Goal: Task Accomplishment & Management: Manage account settings

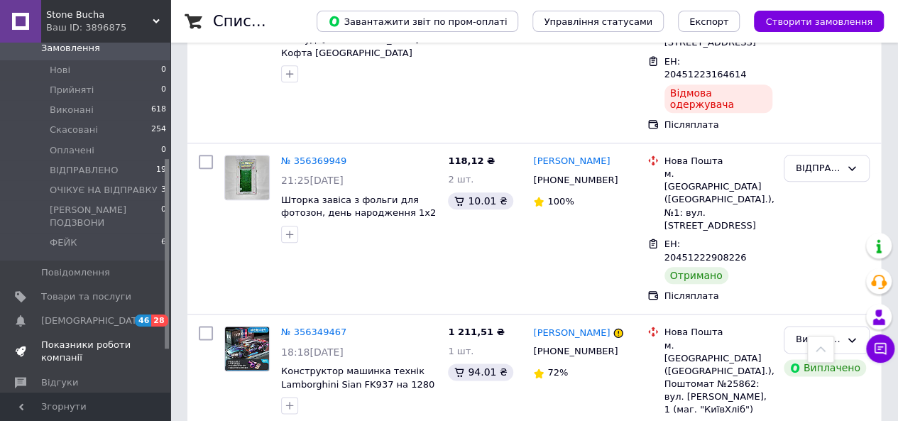
scroll to position [213, 0]
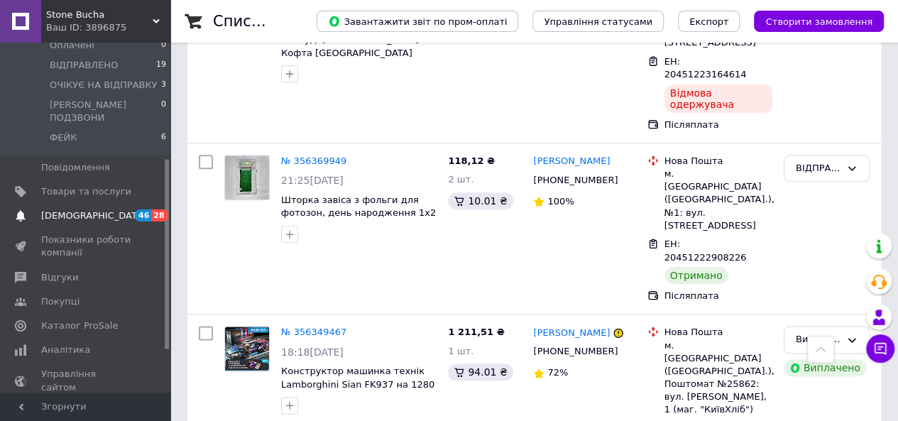
click at [89, 209] on span "[DEMOGRAPHIC_DATA]" at bounding box center [93, 215] width 105 height 13
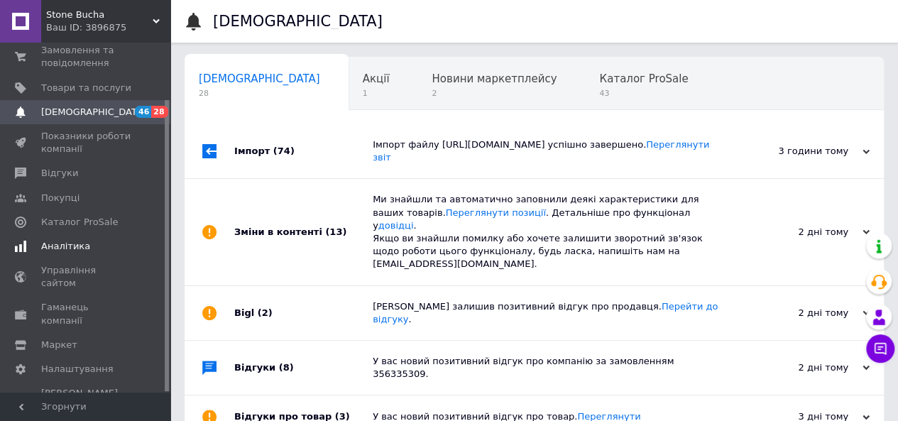
scroll to position [0, 4]
click at [81, 244] on span "Аналітика" at bounding box center [65, 246] width 49 height 13
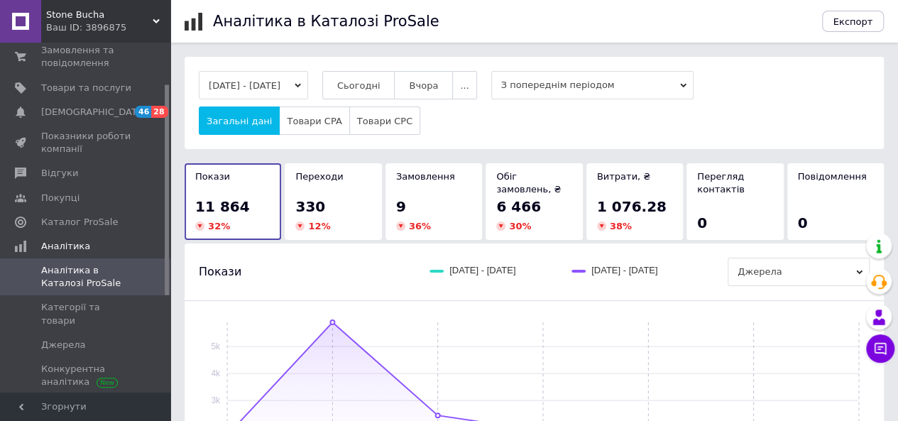
scroll to position [213, 0]
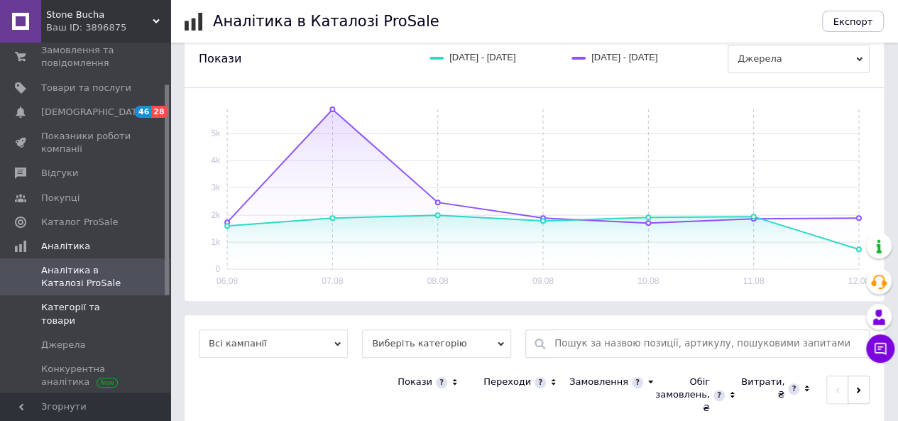
click at [133, 310] on span at bounding box center [150, 314] width 39 height 26
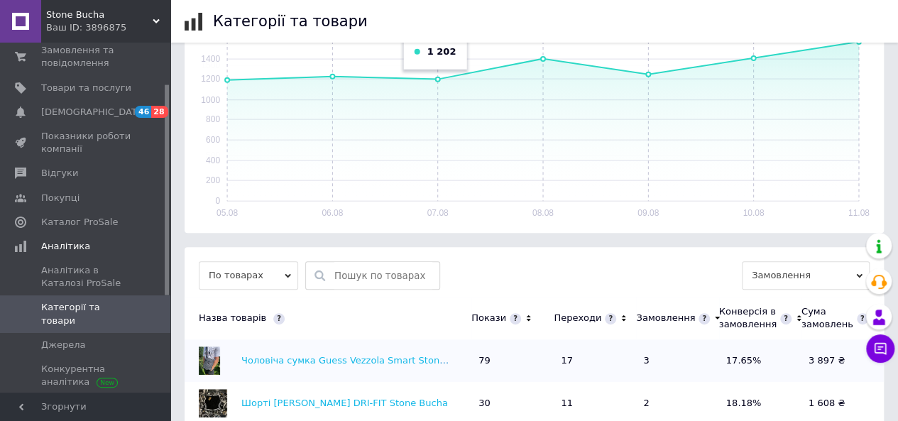
scroll to position [409, 0]
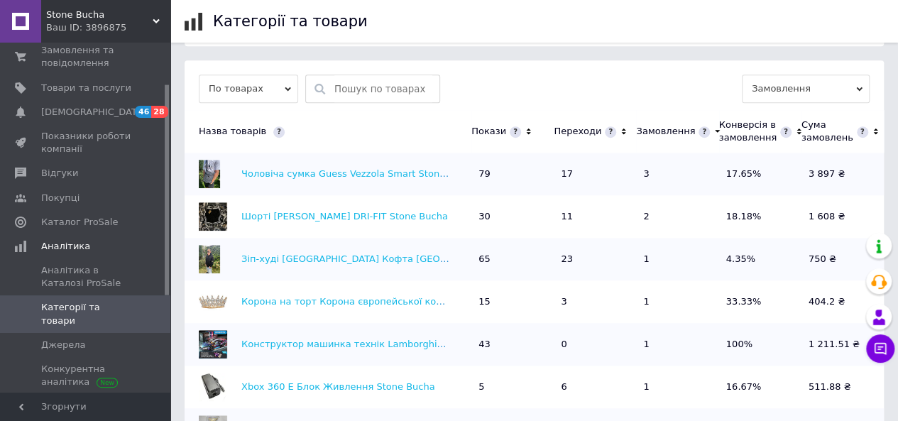
click at [626, 128] on th "Переходи" at bounding box center [595, 131] width 82 height 43
click at [624, 130] on th "Переходи" at bounding box center [595, 131] width 82 height 43
click at [619, 134] on icon at bounding box center [623, 132] width 9 height 12
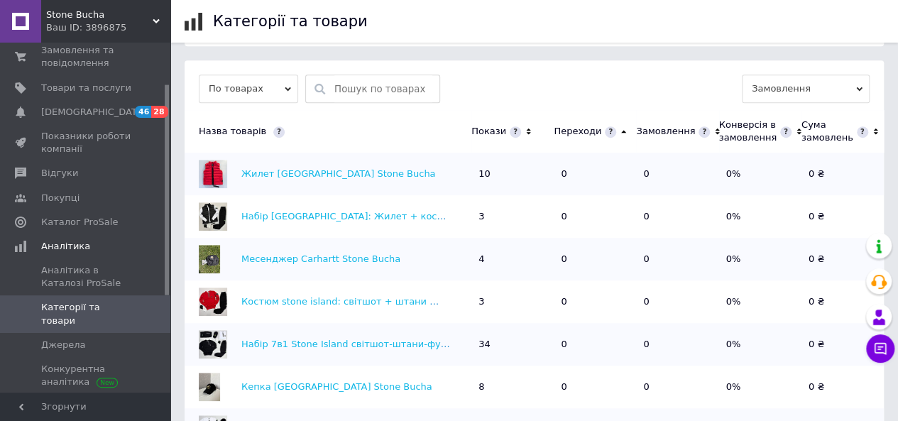
click at [619, 134] on icon at bounding box center [623, 132] width 9 height 12
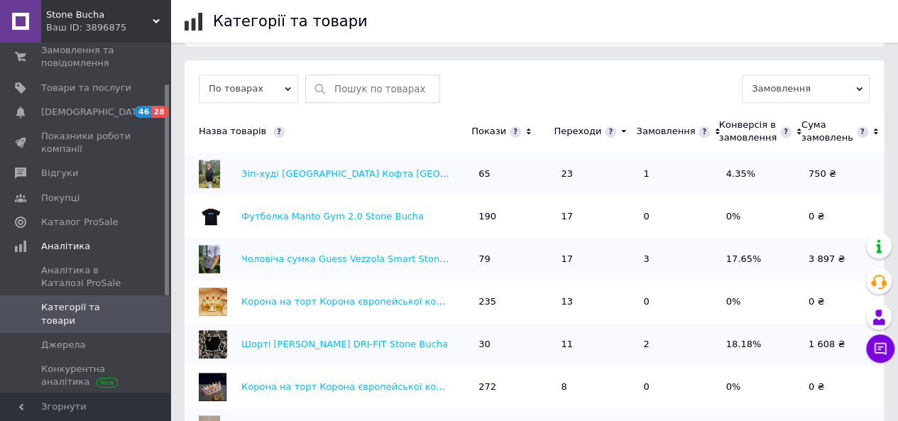
click at [619, 134] on icon at bounding box center [623, 132] width 9 height 12
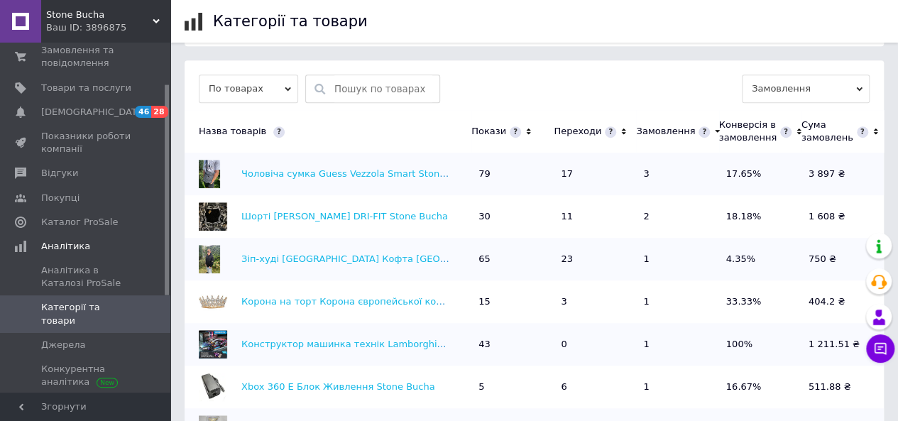
click at [620, 134] on icon at bounding box center [623, 132] width 9 height 12
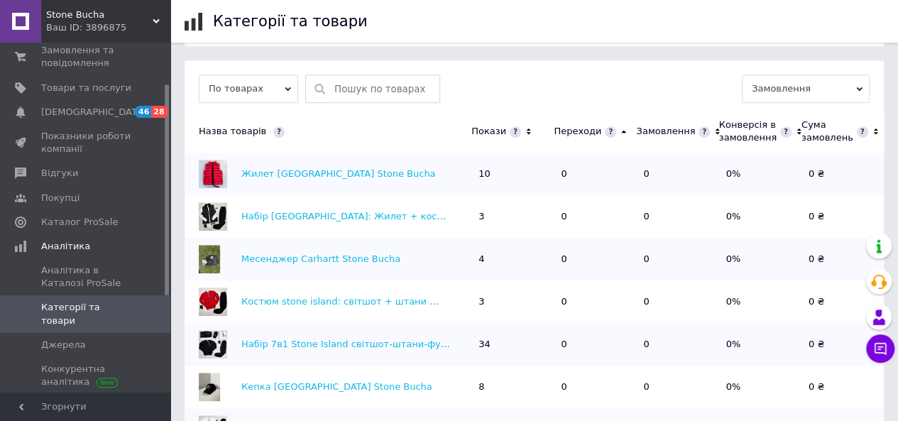
click at [621, 134] on icon at bounding box center [623, 132] width 9 height 12
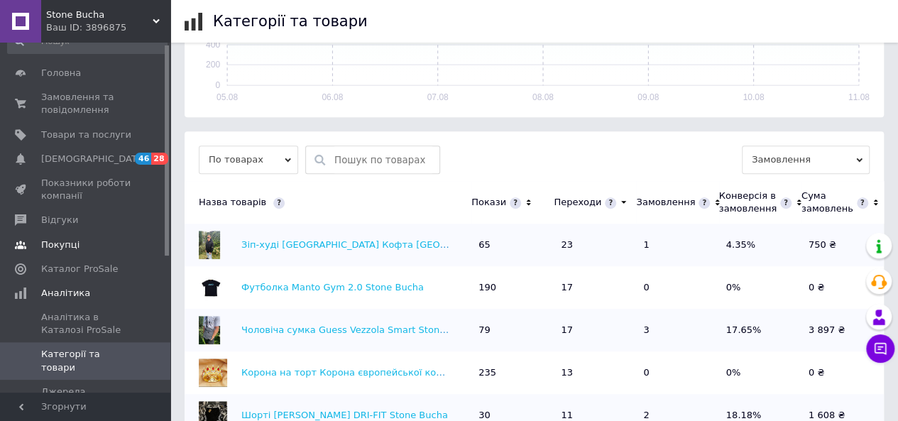
scroll to position [0, 0]
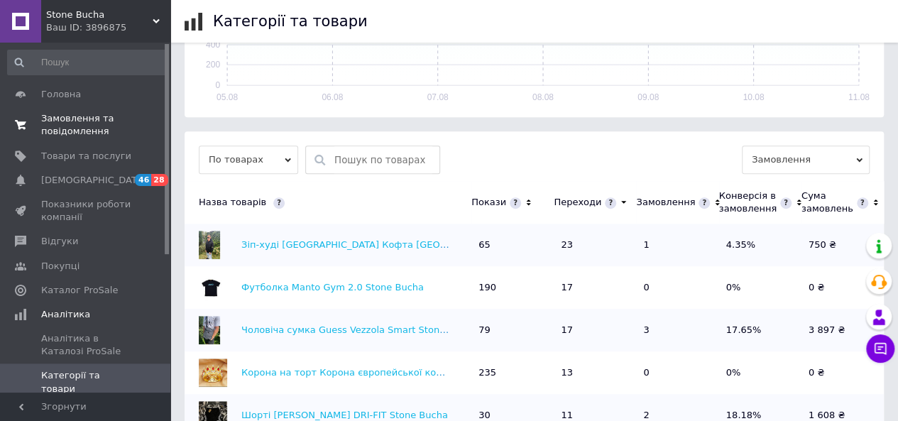
click at [138, 136] on span "0 0" at bounding box center [150, 125] width 39 height 26
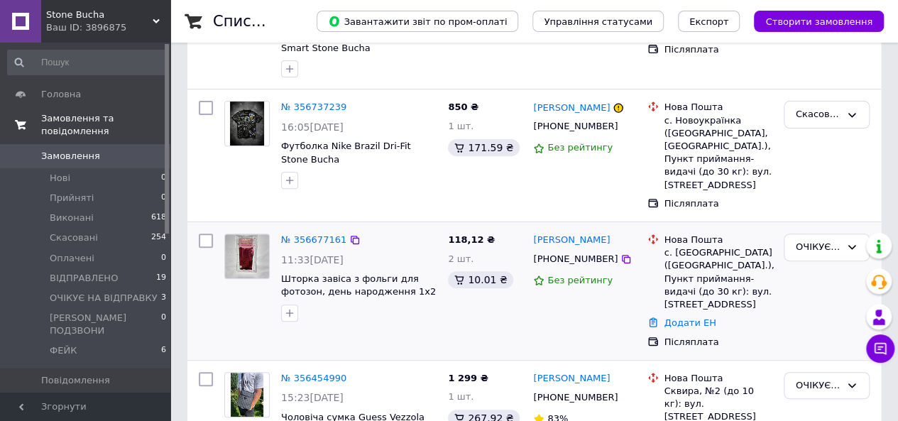
scroll to position [213, 0]
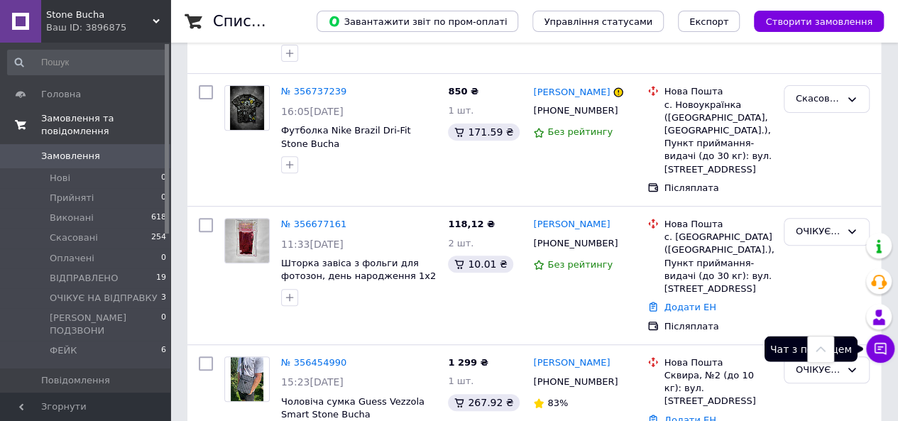
click at [875, 348] on icon at bounding box center [881, 349] width 12 height 12
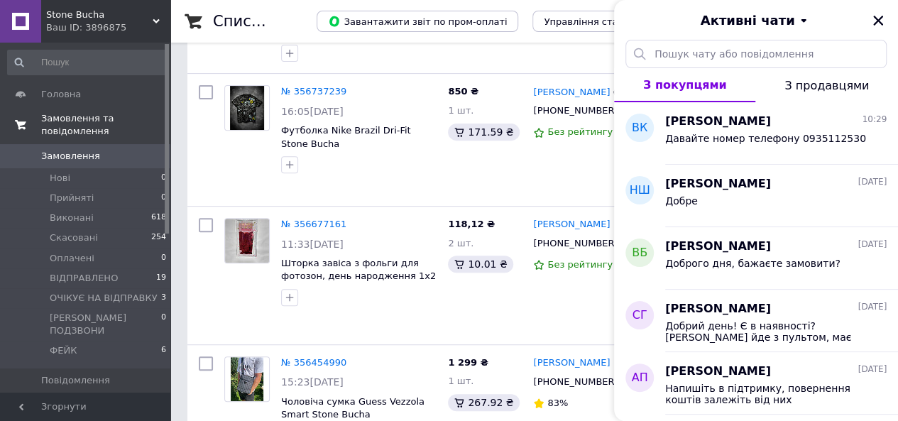
drag, startPoint x: 879, startPoint y: 28, endPoint x: 883, endPoint y: 13, distance: 15.5
click at [878, 21] on button "Закрити" at bounding box center [878, 20] width 17 height 17
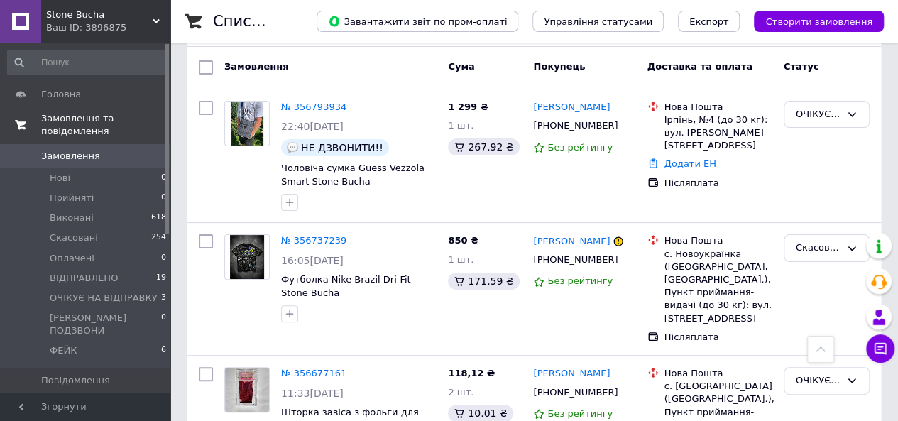
scroll to position [0, 0]
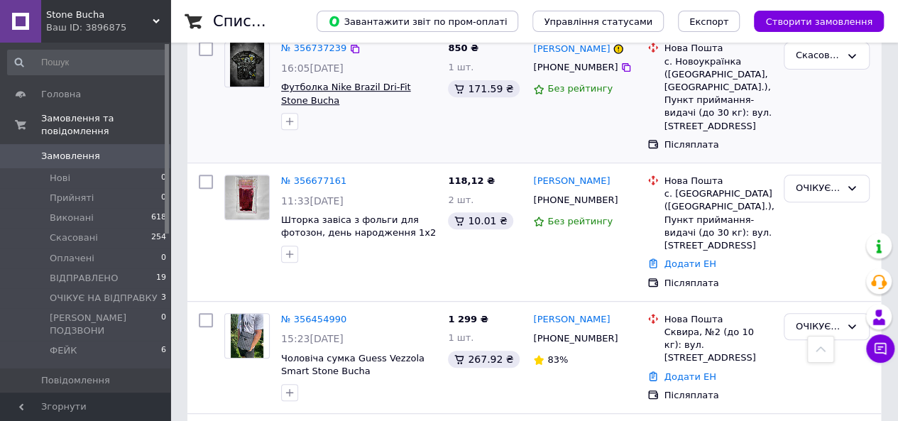
scroll to position [142, 0]
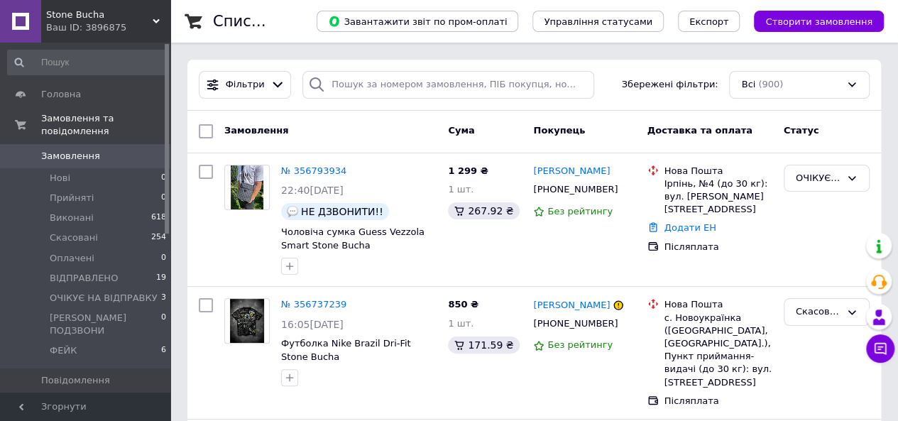
click at [67, 150] on span "Замовлення" at bounding box center [70, 156] width 59 height 13
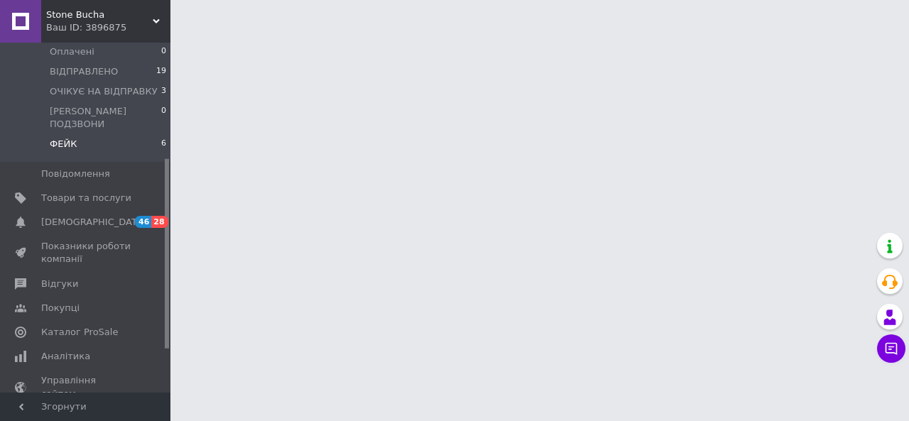
scroll to position [213, 0]
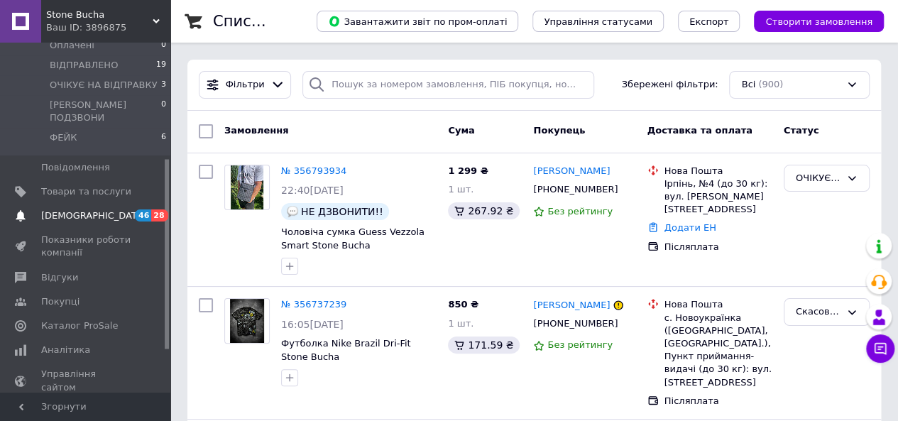
click at [111, 209] on span "[DEMOGRAPHIC_DATA]" at bounding box center [86, 215] width 90 height 13
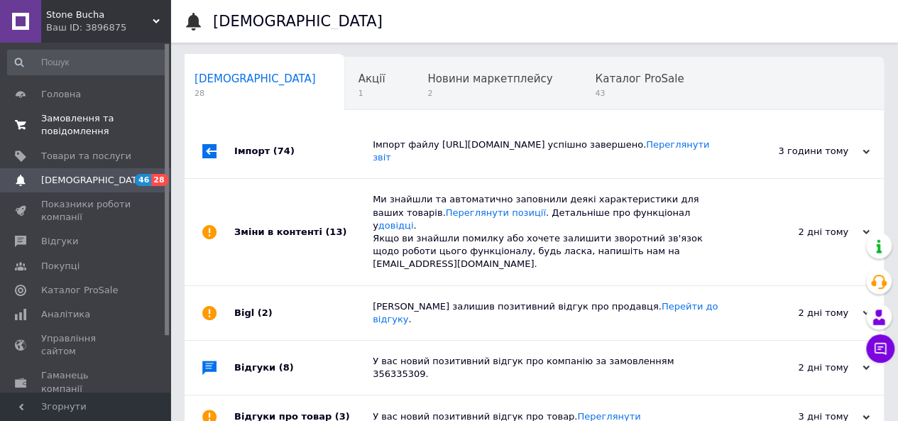
click at [106, 126] on span "Замовлення та повідомлення" at bounding box center [86, 125] width 90 height 26
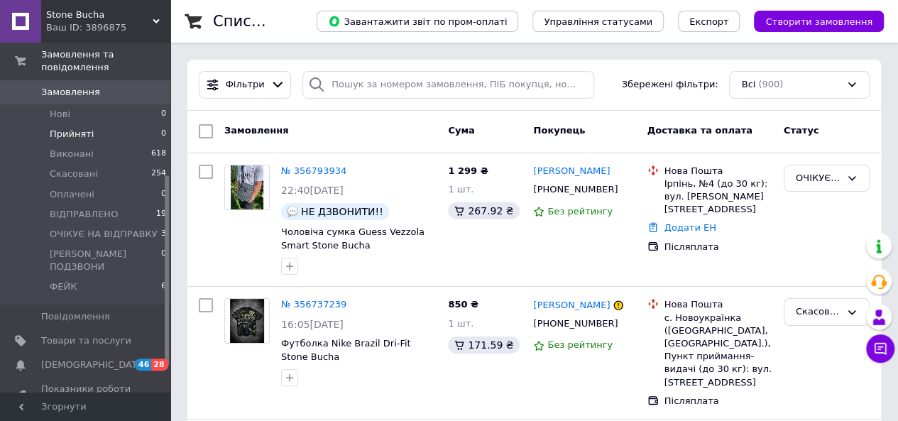
scroll to position [284, 0]
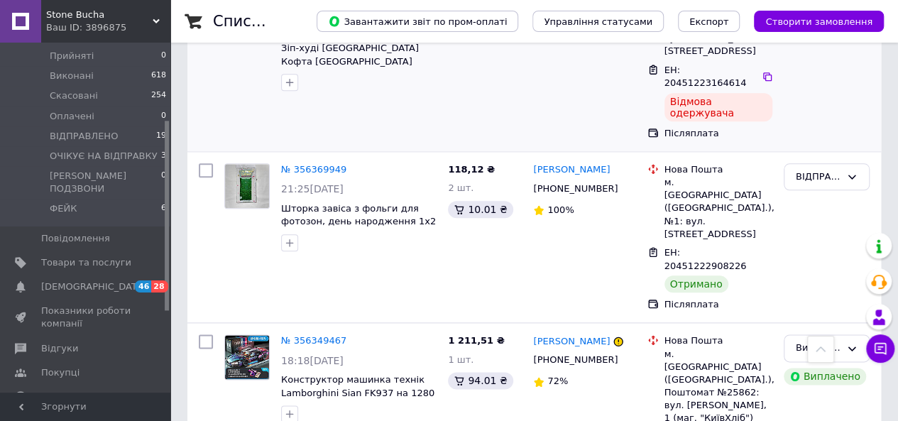
scroll to position [710, 0]
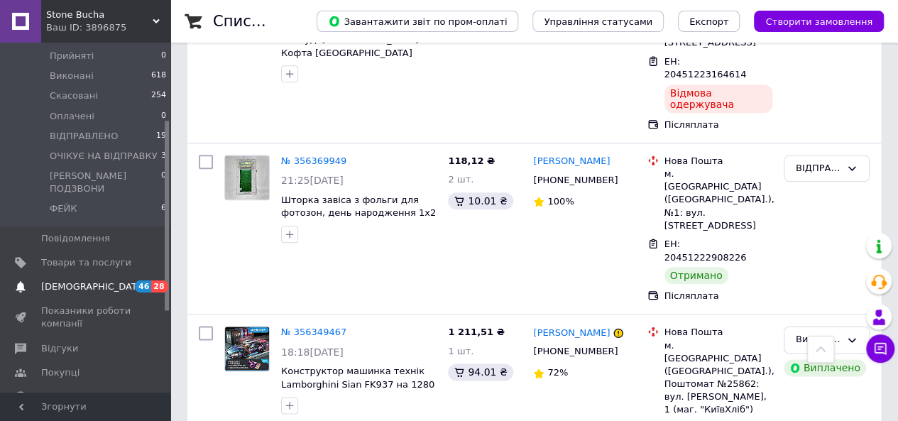
click at [111, 281] on span "[DEMOGRAPHIC_DATA]" at bounding box center [86, 287] width 90 height 13
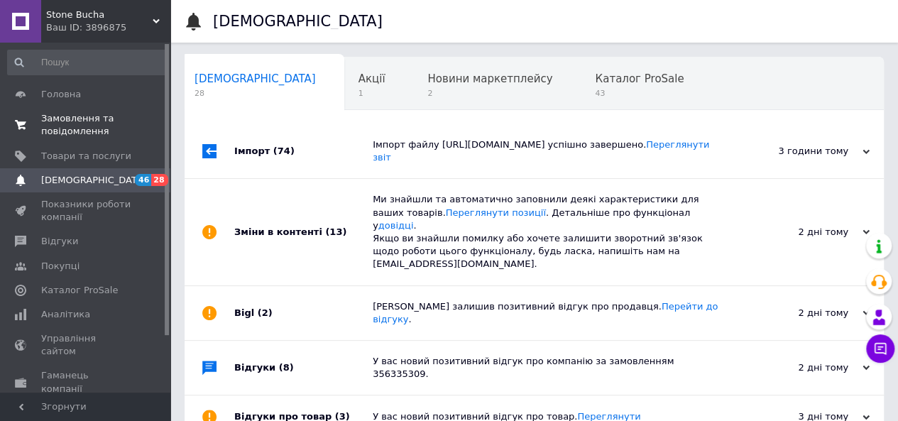
click at [114, 135] on span "Замовлення та повідомлення" at bounding box center [86, 125] width 90 height 26
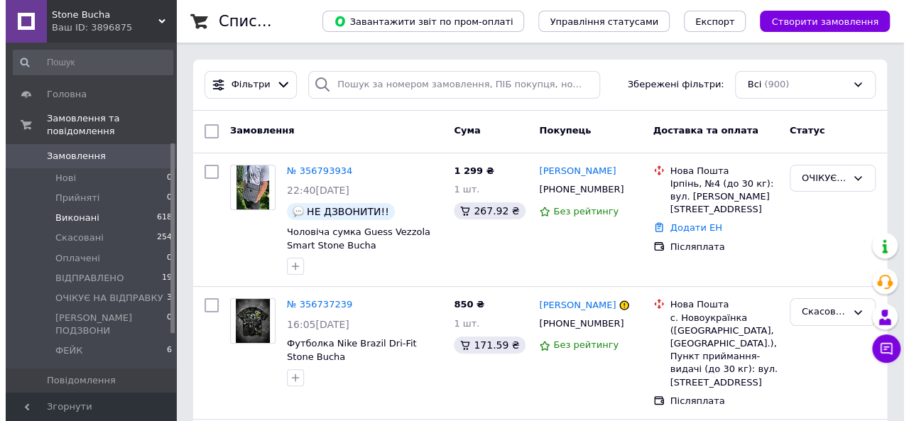
scroll to position [284, 0]
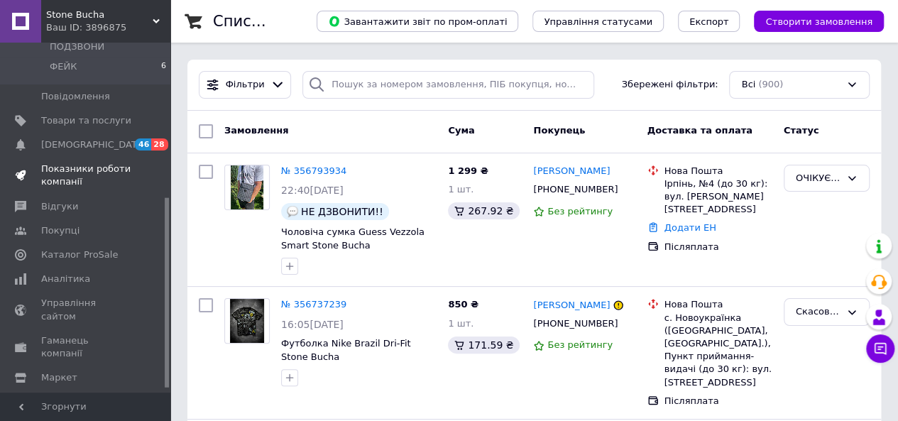
click at [64, 163] on span "Показники роботи компанії" at bounding box center [86, 176] width 90 height 26
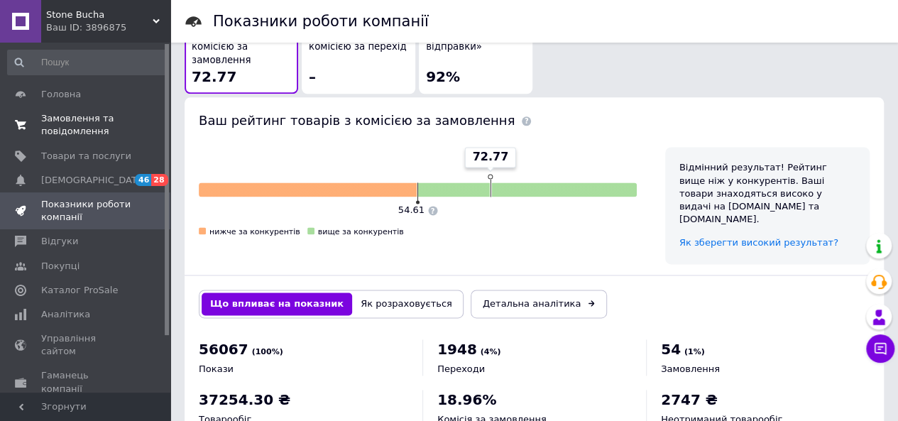
click at [97, 123] on span "Замовлення та повідомлення" at bounding box center [86, 125] width 90 height 26
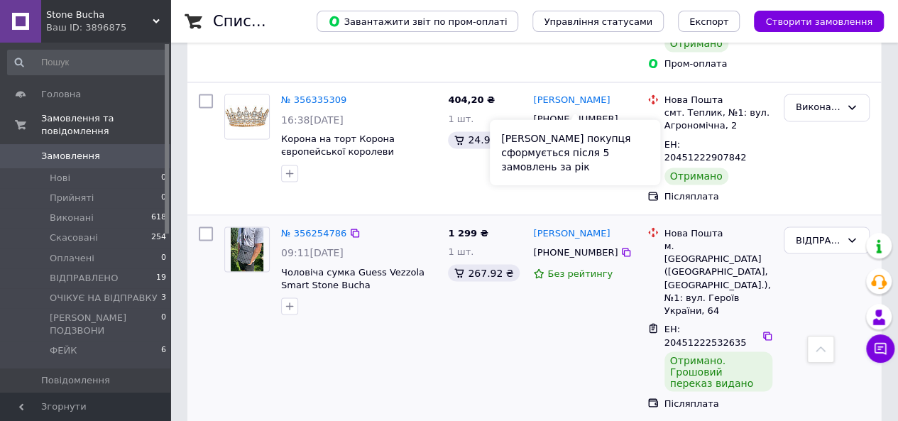
scroll to position [994, 0]
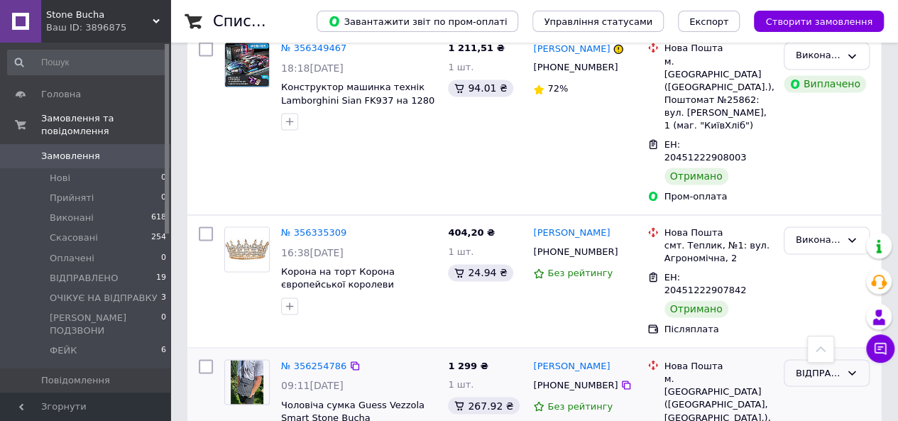
click at [797, 366] on div "ВІДПРАВЛЕНО" at bounding box center [818, 373] width 45 height 15
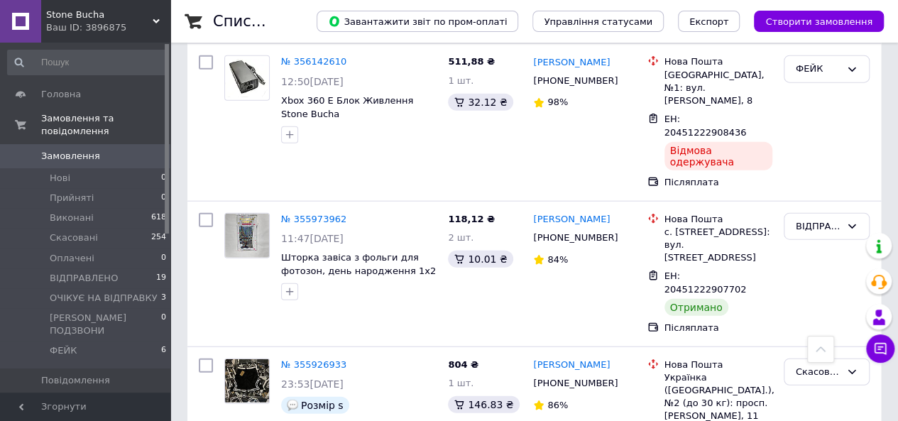
scroll to position [1633, 0]
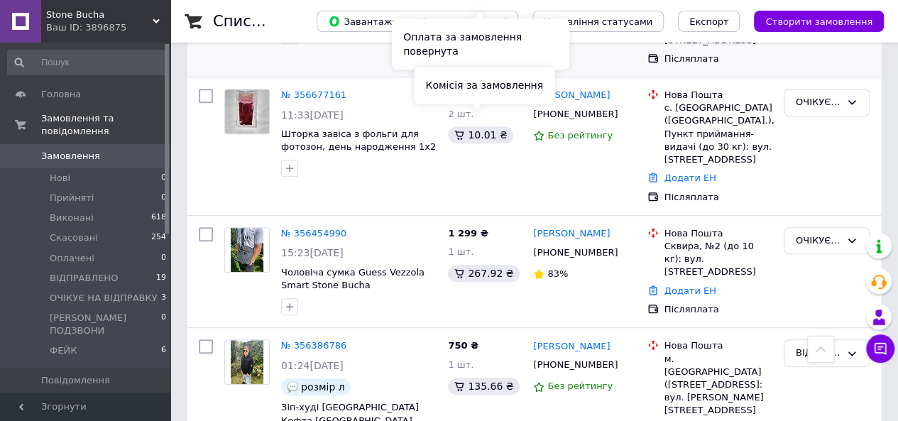
scroll to position [355, 0]
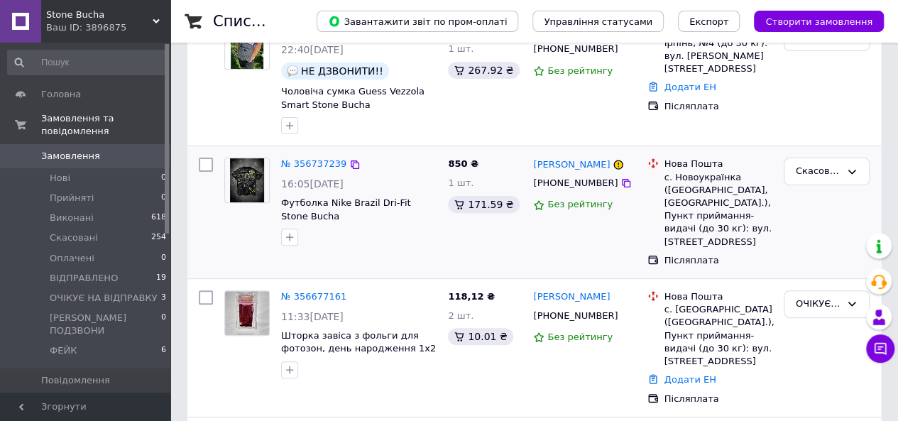
scroll to position [142, 0]
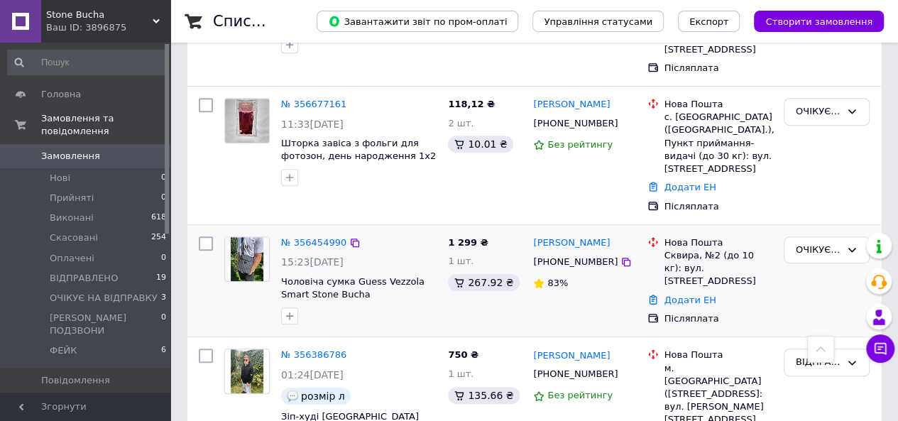
scroll to position [355, 0]
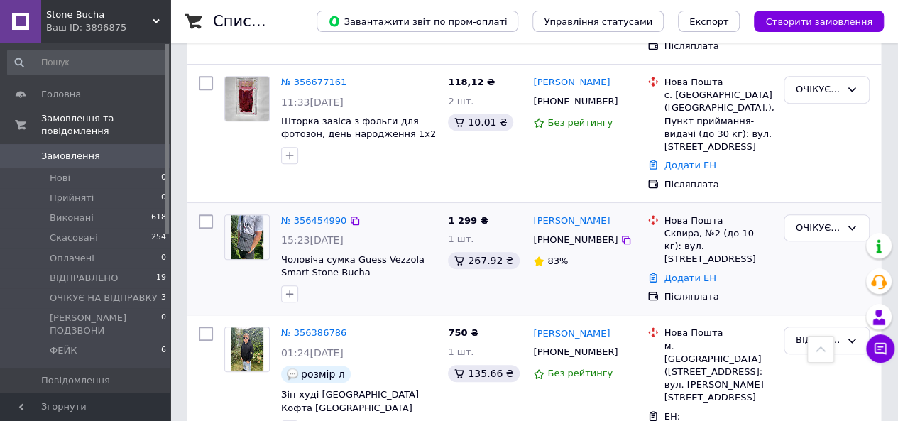
click at [695, 269] on div "Додати ЕН" at bounding box center [719, 278] width 114 height 19
click at [684, 273] on link "Додати ЕН" at bounding box center [691, 278] width 52 height 11
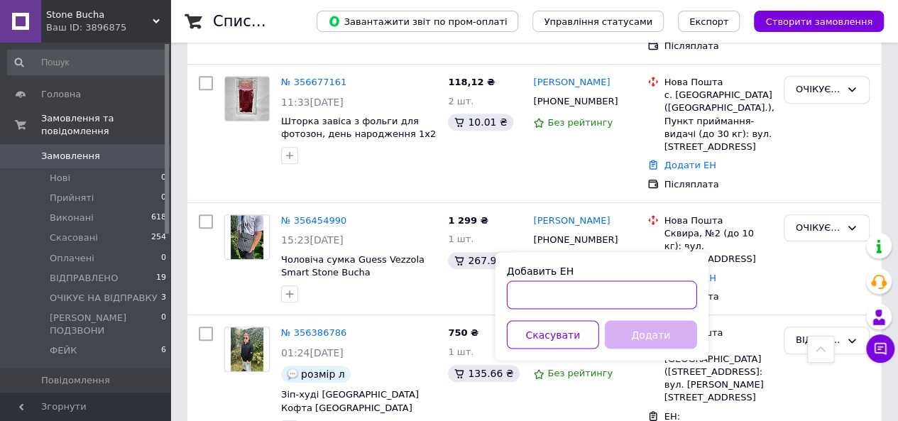
click at [605, 298] on input "Добавить ЕН" at bounding box center [602, 295] width 190 height 28
type input "20451224917434"
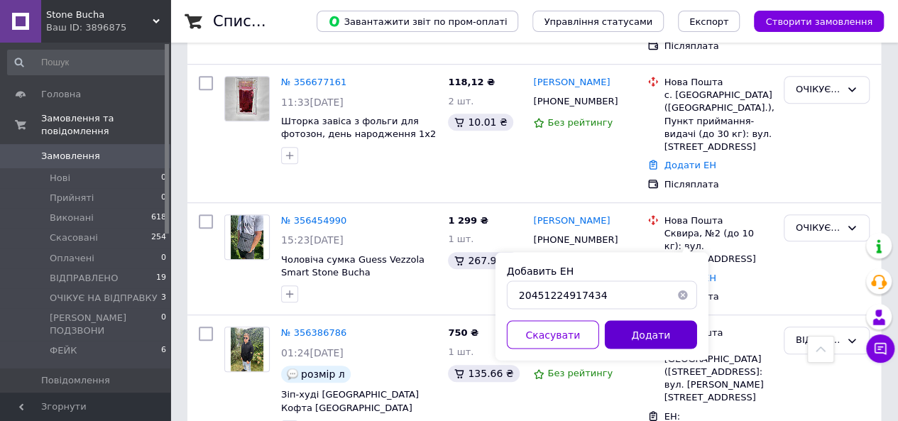
click at [659, 322] on button "Додати" at bounding box center [651, 334] width 92 height 28
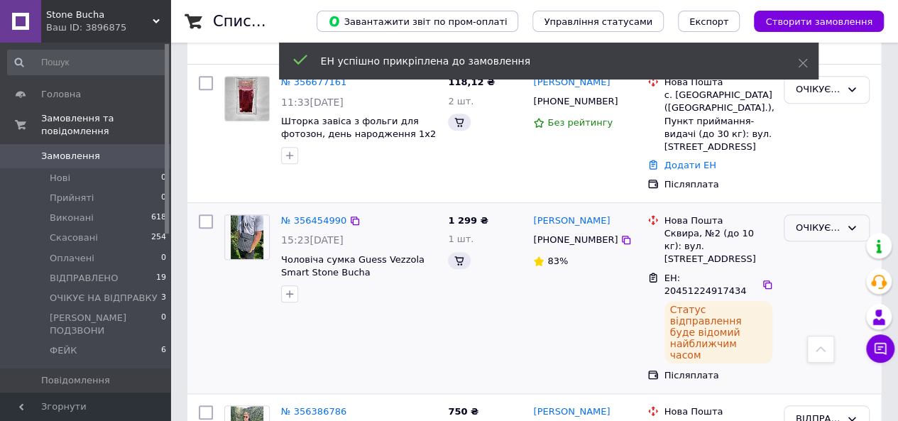
click at [812, 221] on div "ОЧІКУЄ НА ВІДПРАВКУ" at bounding box center [818, 228] width 45 height 15
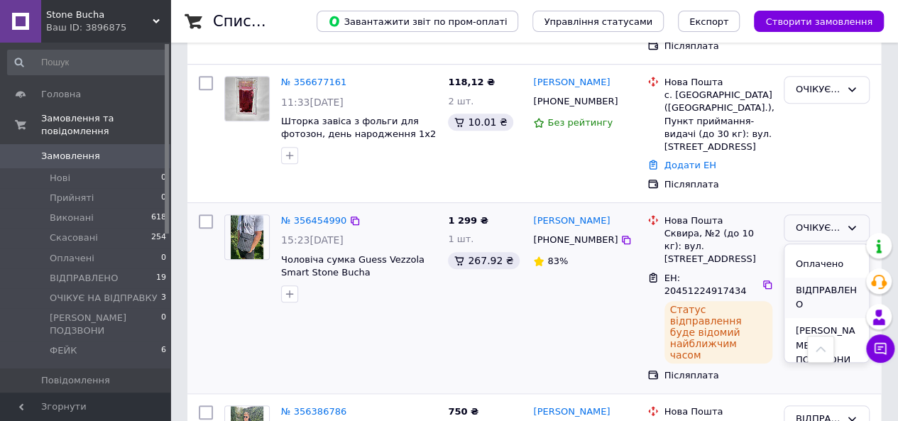
click at [825, 278] on li "ВІДПРАВЛЕНО" at bounding box center [827, 298] width 85 height 40
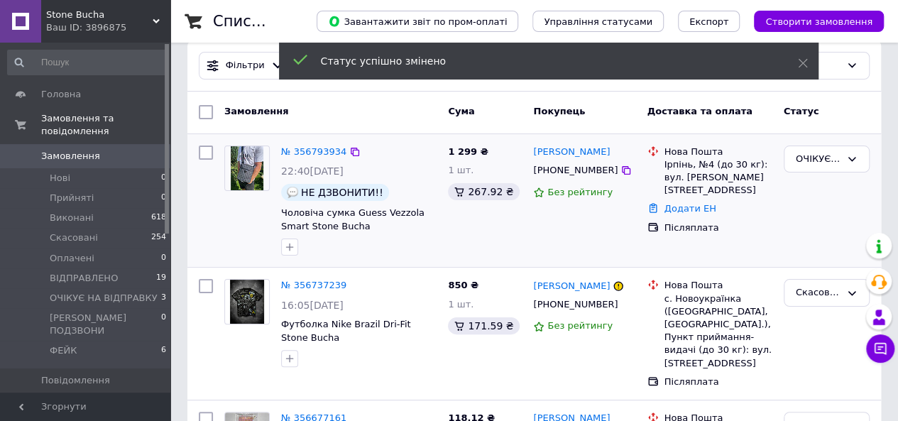
scroll to position [0, 0]
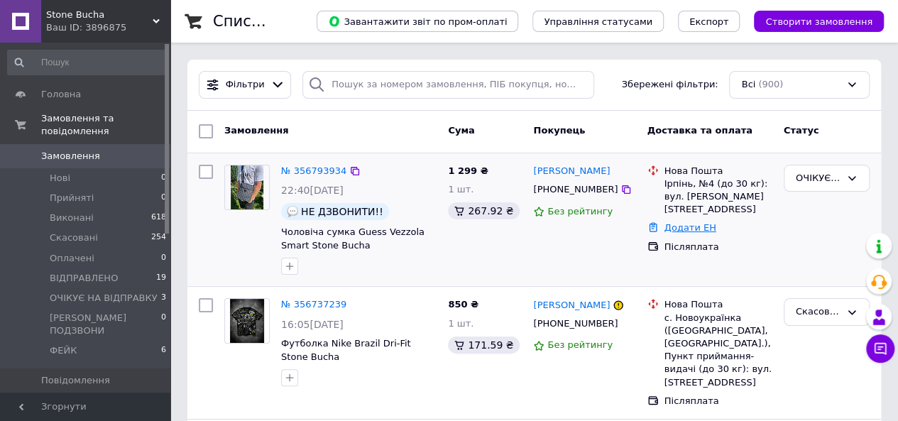
click at [692, 222] on link "Додати ЕН" at bounding box center [691, 227] width 52 height 11
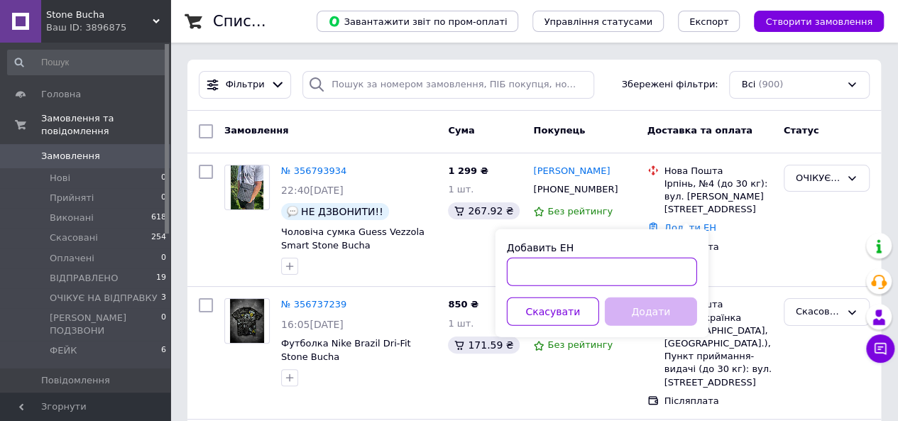
click at [633, 273] on input "Добавить ЕН" at bounding box center [602, 272] width 190 height 28
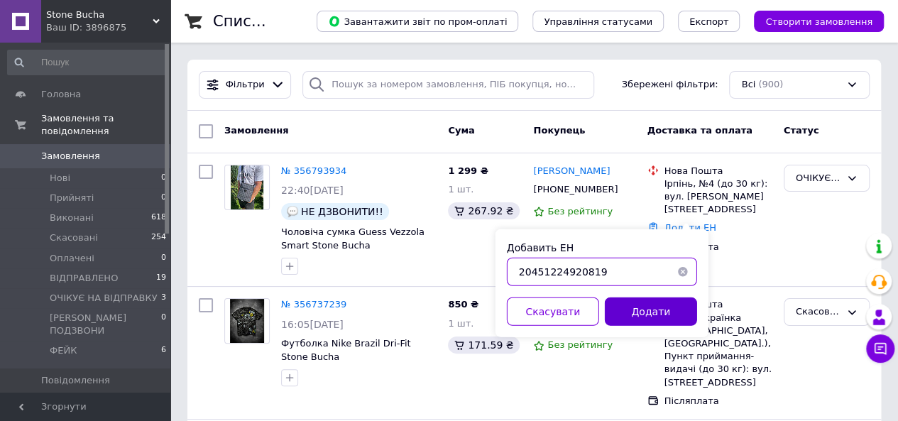
type input "20451224920819"
click at [642, 300] on button "Додати" at bounding box center [651, 312] width 92 height 28
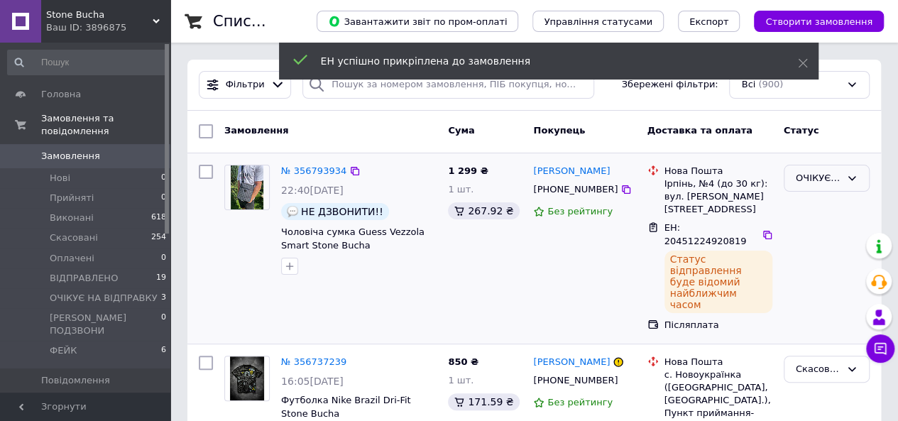
click at [818, 184] on div "ОЧІКУЄ НА ВІДПРАВКУ" at bounding box center [818, 178] width 45 height 15
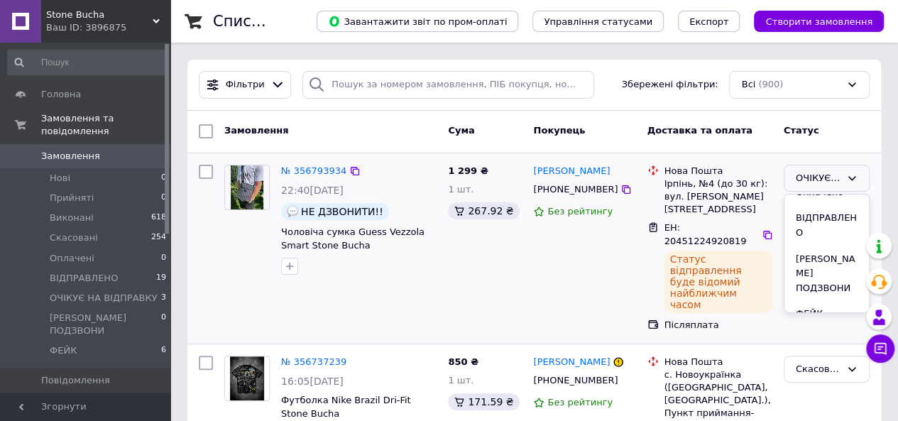
click at [823, 229] on li "ВІДПРАВЛЕНО" at bounding box center [827, 225] width 85 height 40
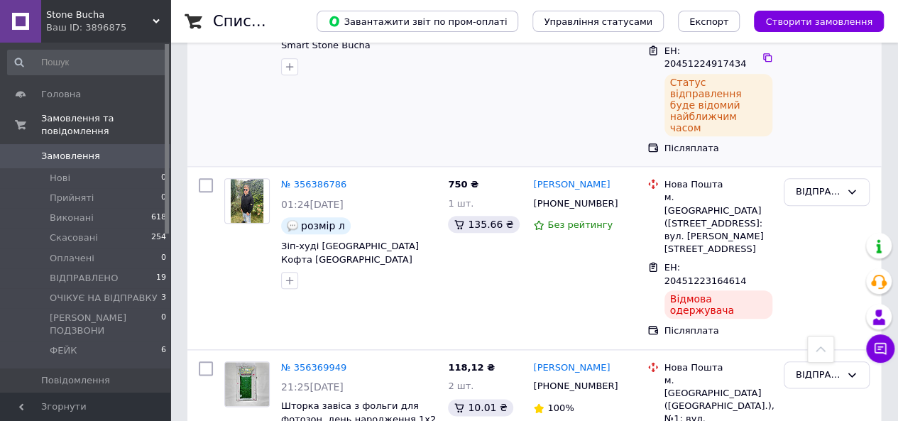
scroll to position [781, 0]
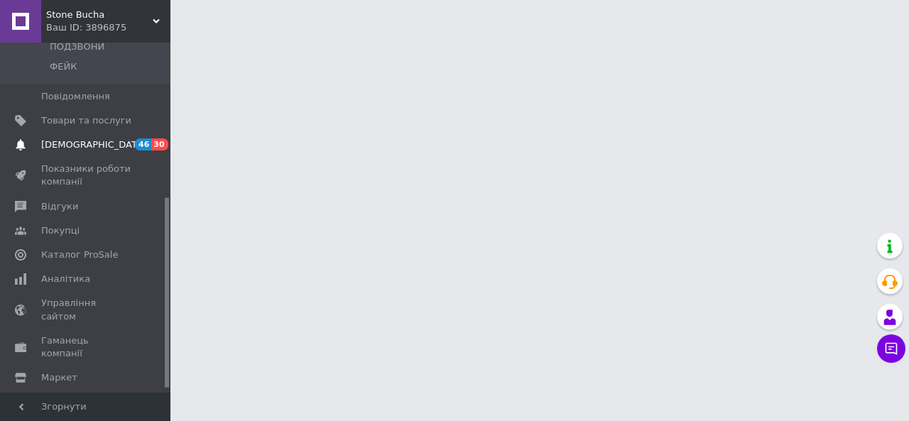
click at [114, 138] on span "[DEMOGRAPHIC_DATA]" at bounding box center [86, 144] width 90 height 13
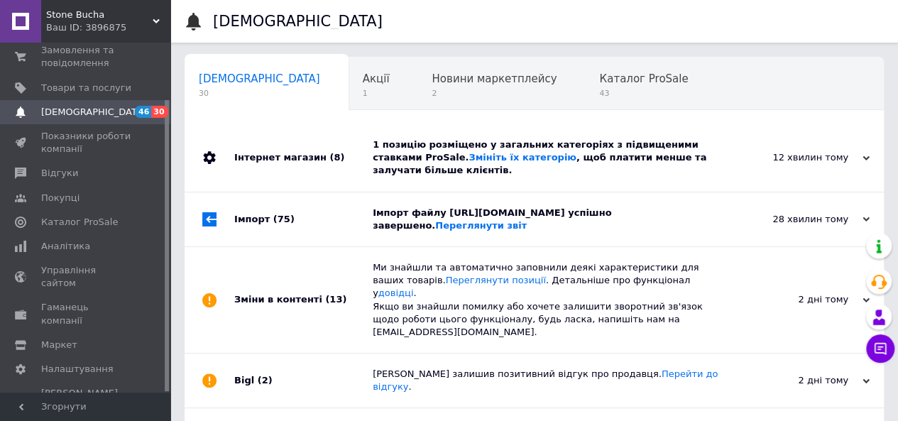
scroll to position [0, 4]
click at [469, 157] on link "Змініть їх категорію" at bounding box center [522, 157] width 107 height 11
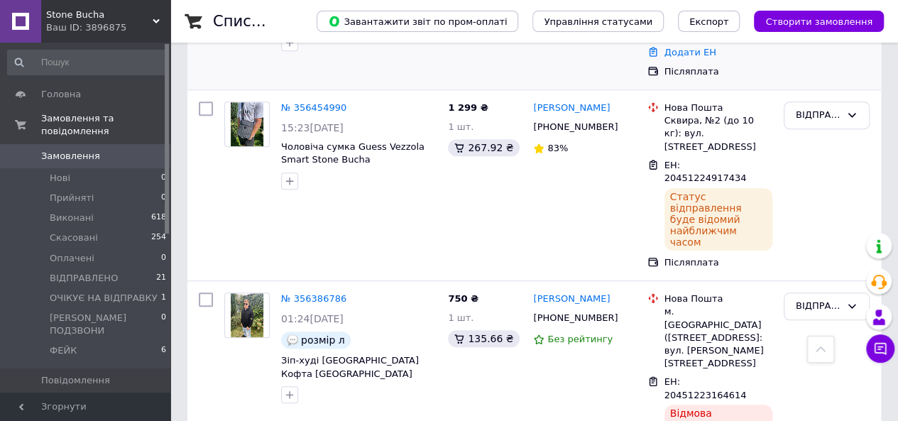
scroll to position [355, 0]
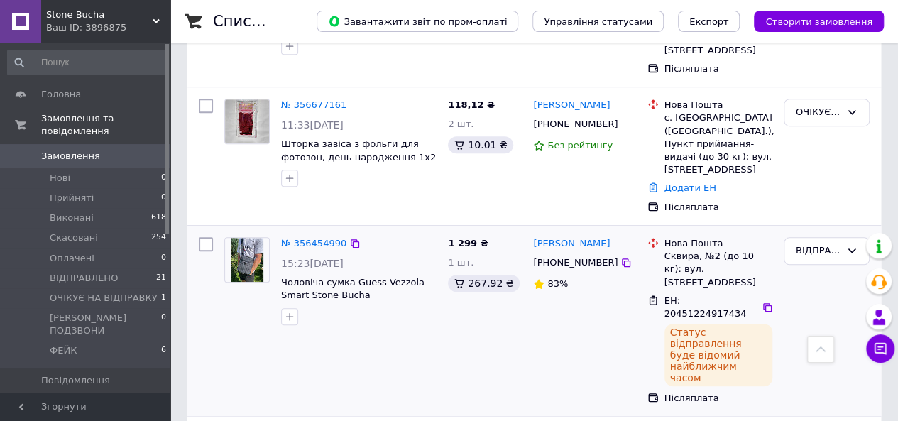
click at [249, 238] on img at bounding box center [247, 260] width 33 height 44
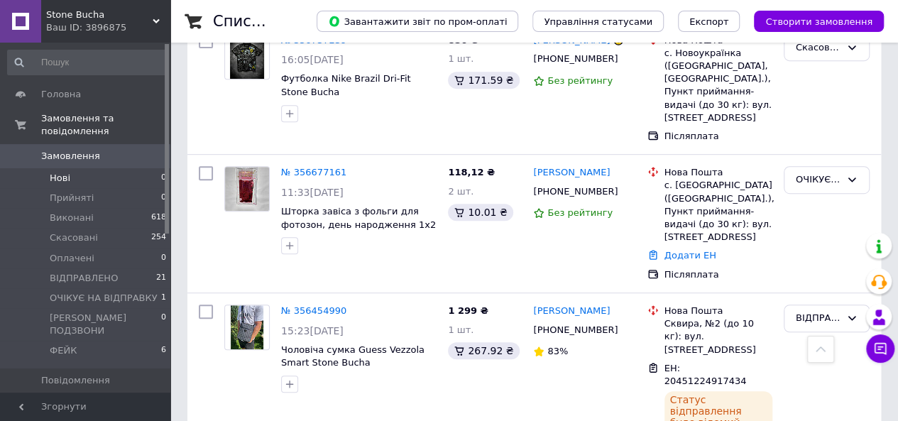
scroll to position [426, 0]
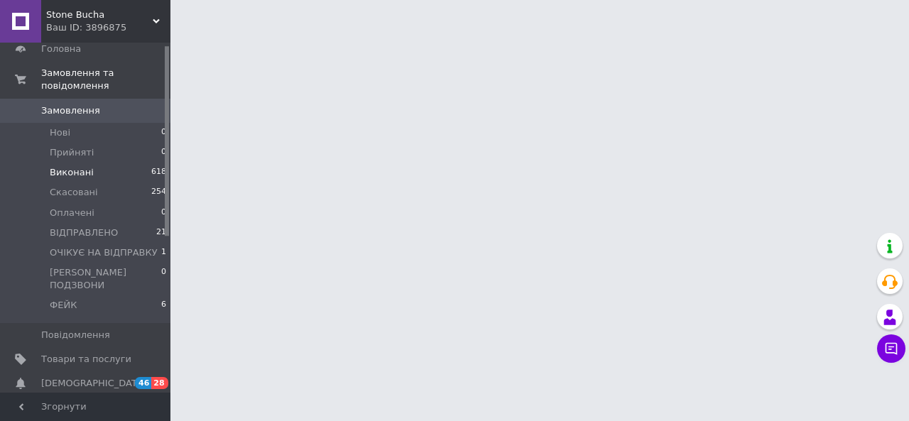
scroll to position [213, 0]
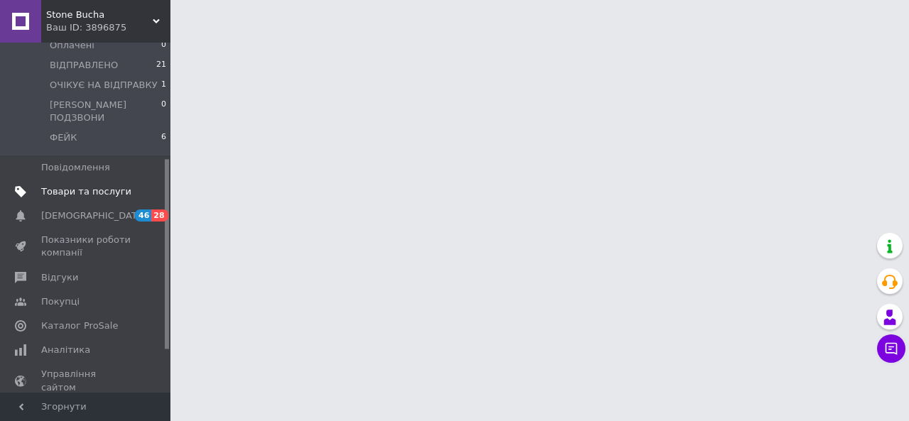
click at [119, 185] on span "Товари та послуги" at bounding box center [86, 191] width 90 height 13
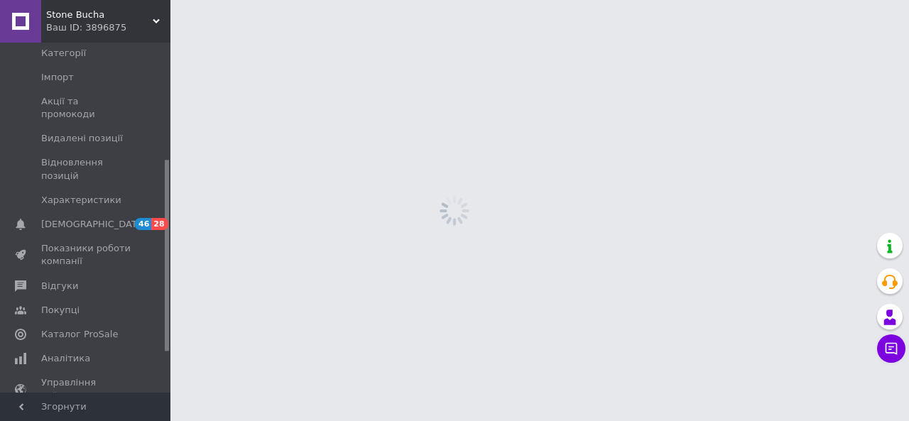
click at [797, 0] on html "Stone Bucha Ваш ID: 3896875 Сайт Stone Bucha Кабінет покупця Перевірити стан си…" at bounding box center [454, 0] width 909 height 0
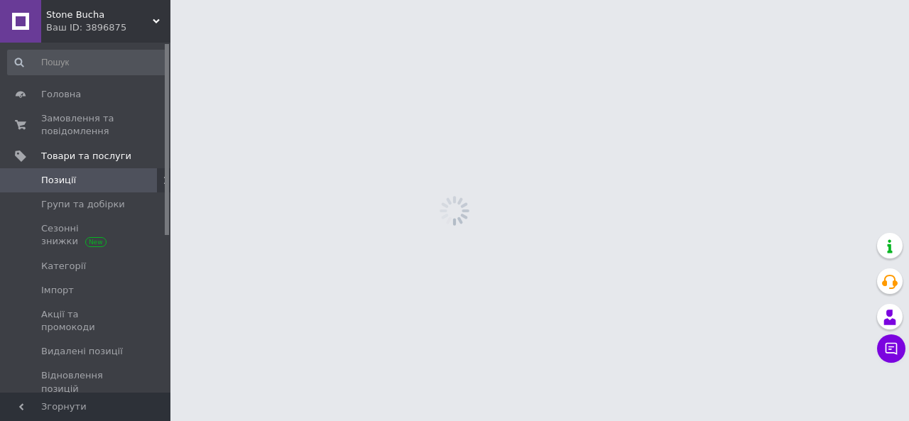
click at [101, 181] on span "Позиції" at bounding box center [86, 180] width 90 height 13
click at [92, 132] on span "Замовлення та повідомлення" at bounding box center [86, 125] width 90 height 26
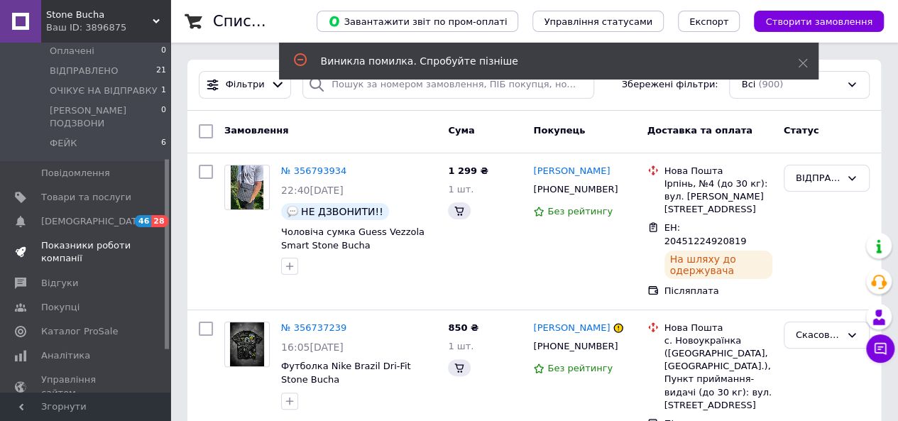
scroll to position [213, 0]
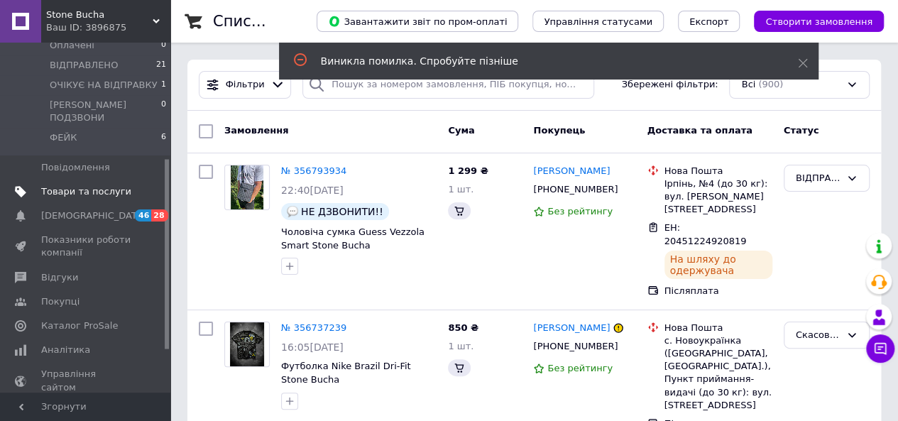
click at [112, 185] on span "Товари та послуги" at bounding box center [86, 191] width 90 height 13
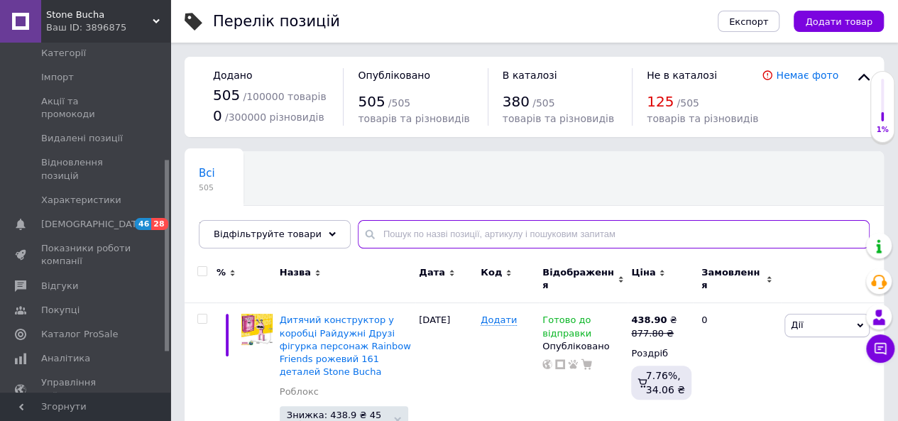
click at [511, 242] on input "text" at bounding box center [614, 234] width 512 height 28
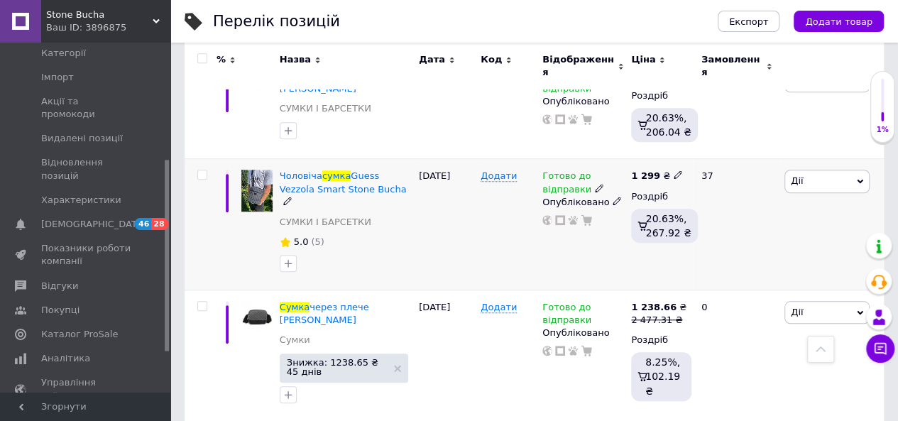
scroll to position [3196, 0]
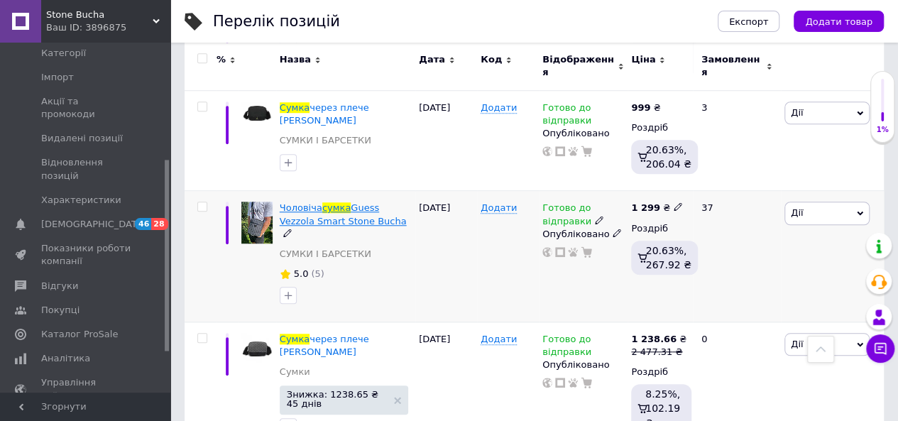
type input "Сумка"
click at [324, 202] on span "сумка" at bounding box center [336, 207] width 28 height 11
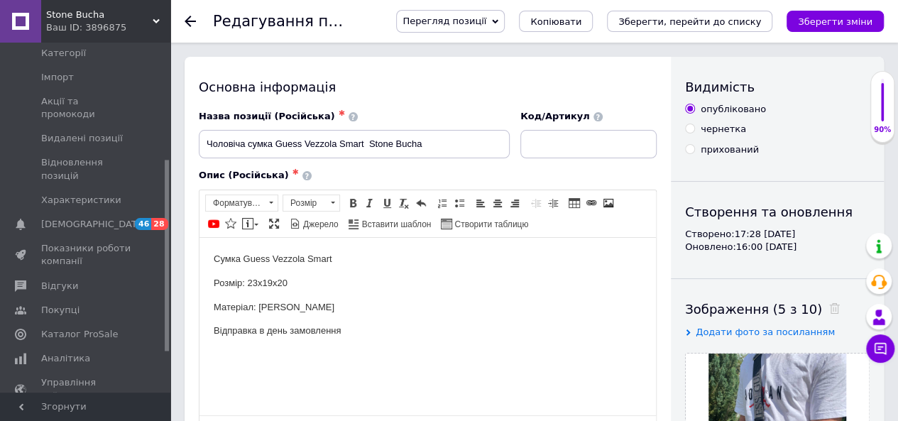
click at [505, 13] on span "Перегляд позиції" at bounding box center [450, 21] width 109 height 23
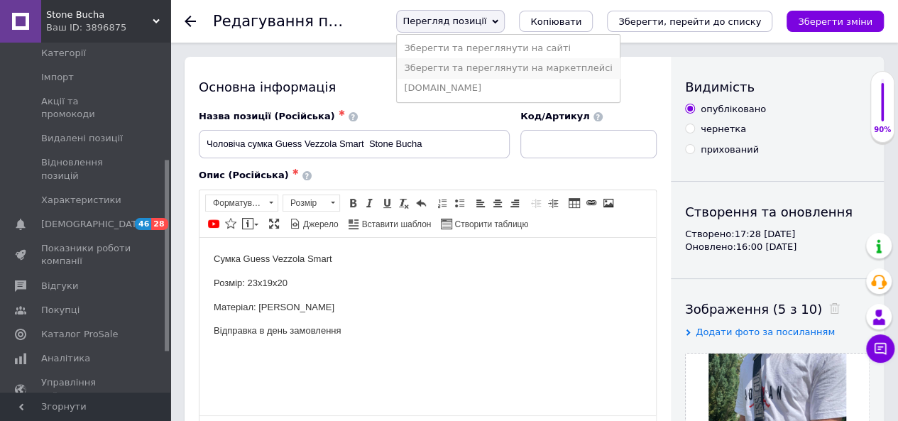
click at [512, 63] on li "Зберегти та переглянути на маркетплейсі" at bounding box center [508, 68] width 222 height 20
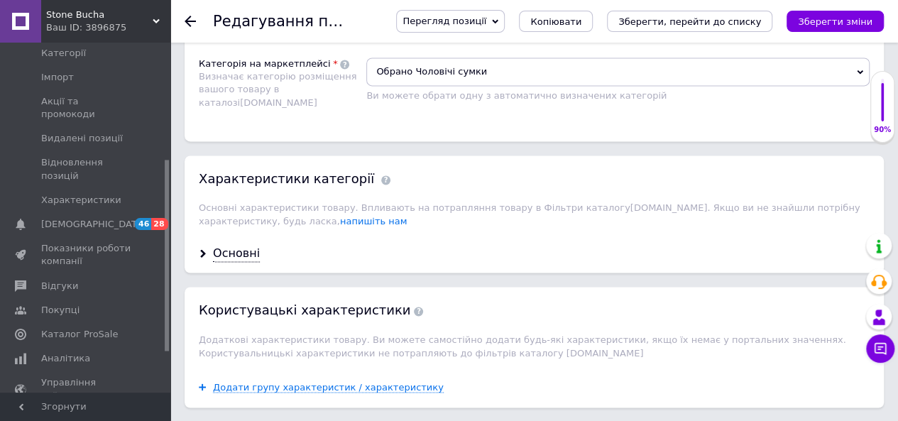
scroll to position [944, 0]
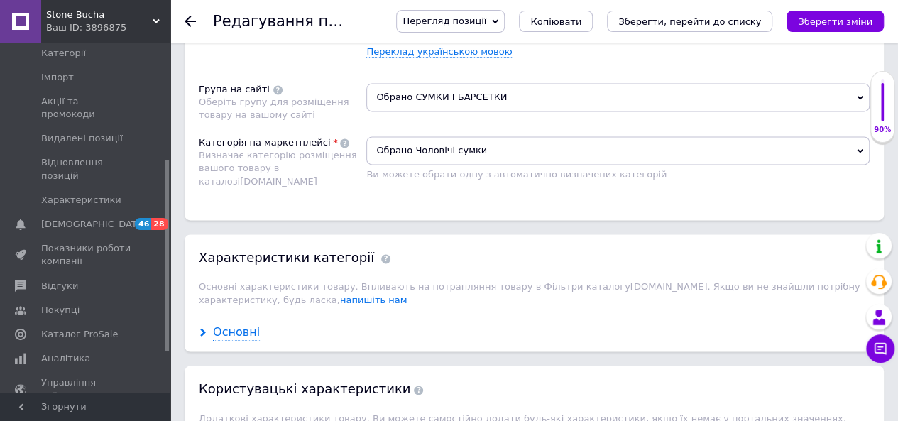
click at [253, 325] on div "Основні" at bounding box center [236, 333] width 47 height 16
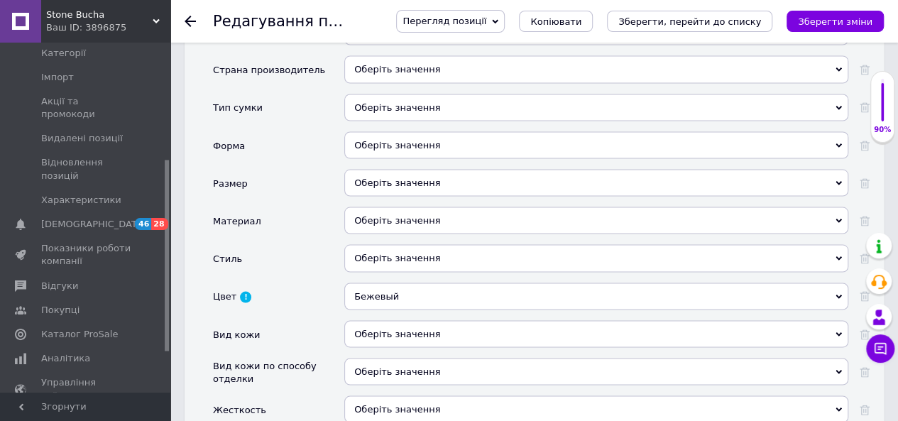
scroll to position [1370, 0]
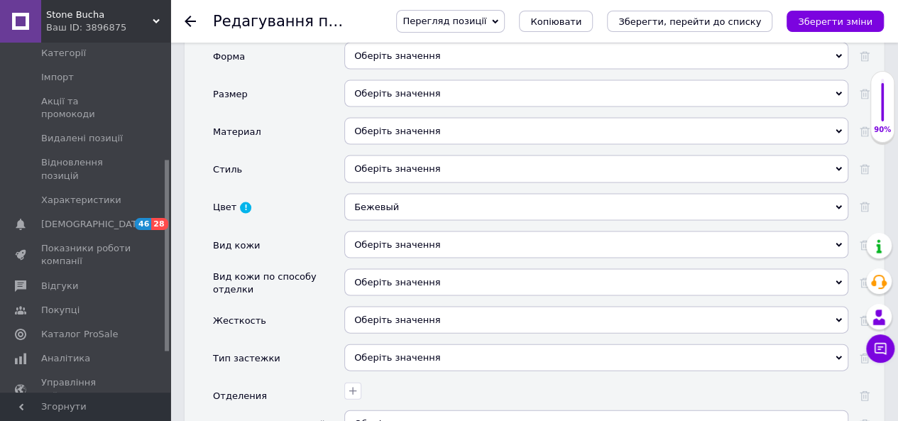
click at [383, 199] on div "Бежевый" at bounding box center [596, 207] width 504 height 27
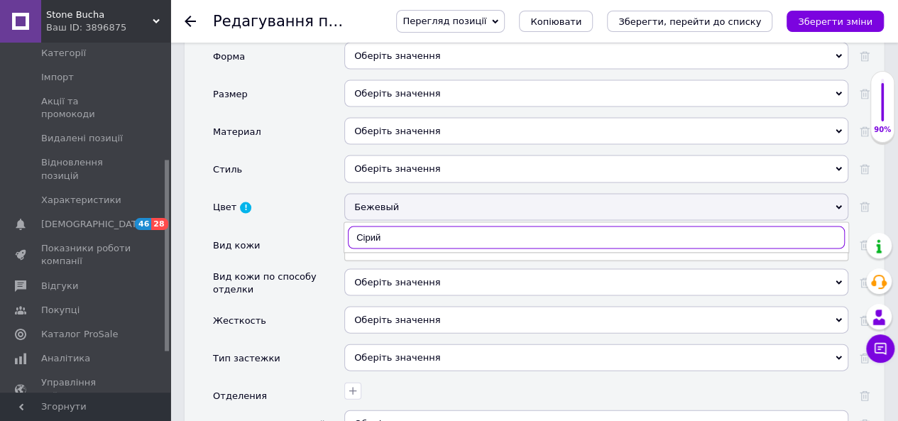
scroll to position [1441, 0]
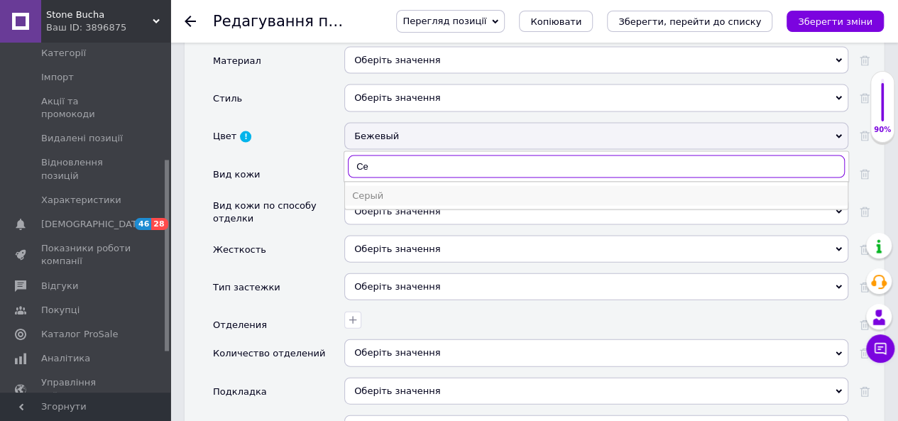
type input "Се"
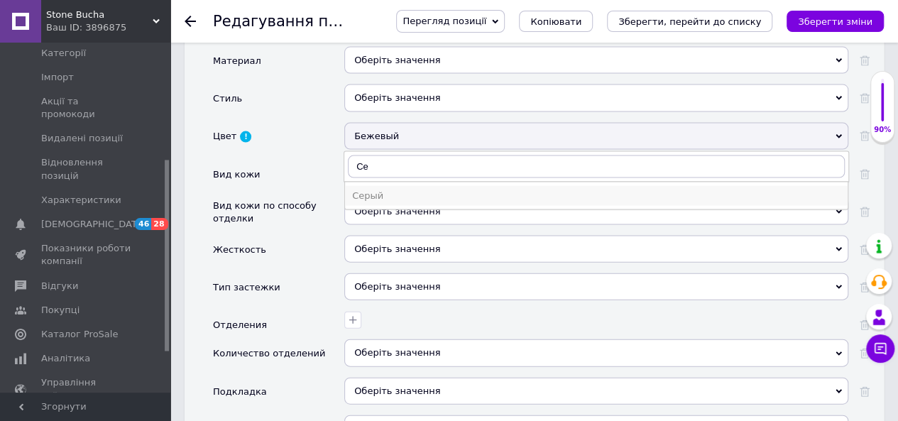
click at [486, 190] on div "Серый" at bounding box center [596, 196] width 489 height 13
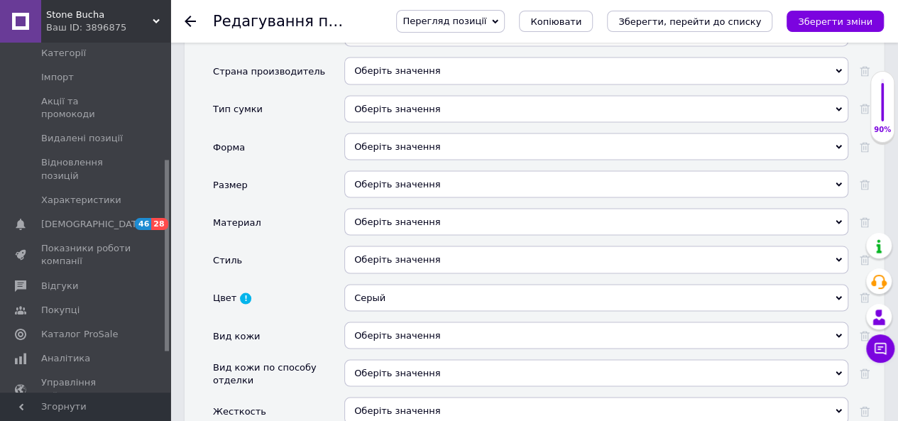
scroll to position [1370, 0]
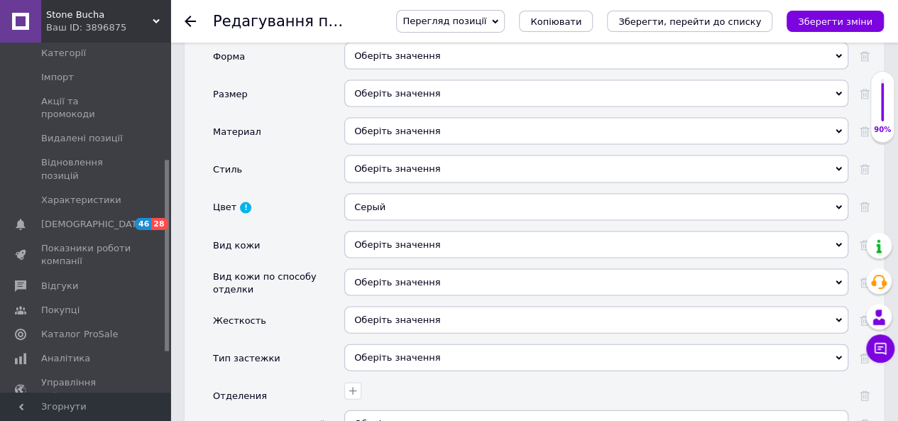
click at [405, 118] on div "Оберіть значення" at bounding box center [596, 131] width 504 height 27
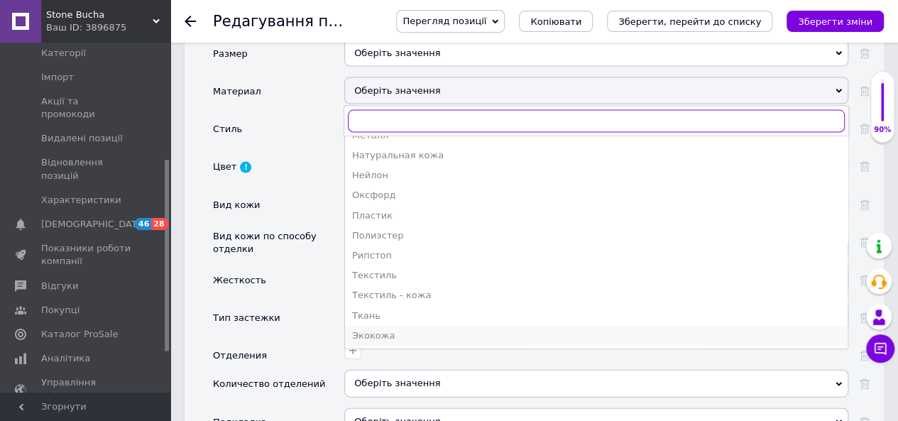
scroll to position [1441, 0]
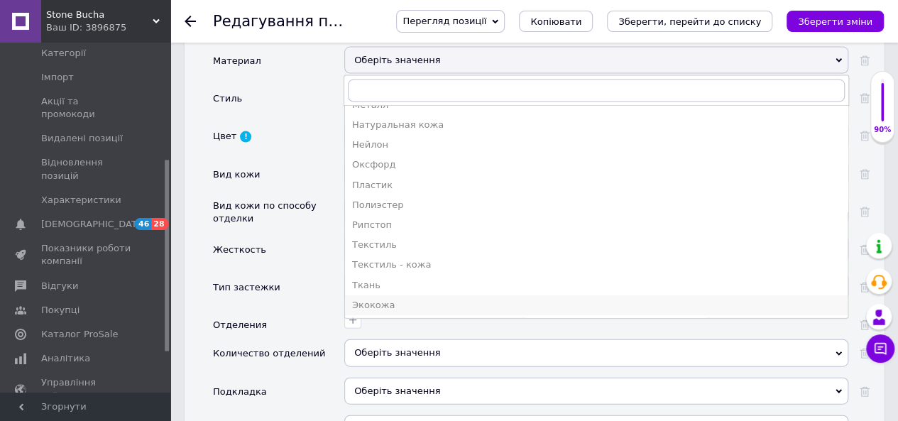
click at [415, 299] on div "Экокожа" at bounding box center [596, 305] width 489 height 13
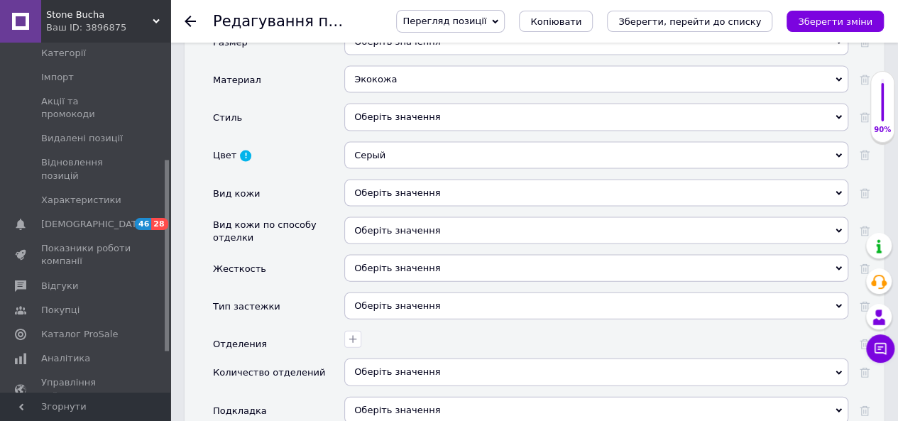
scroll to position [1370, 0]
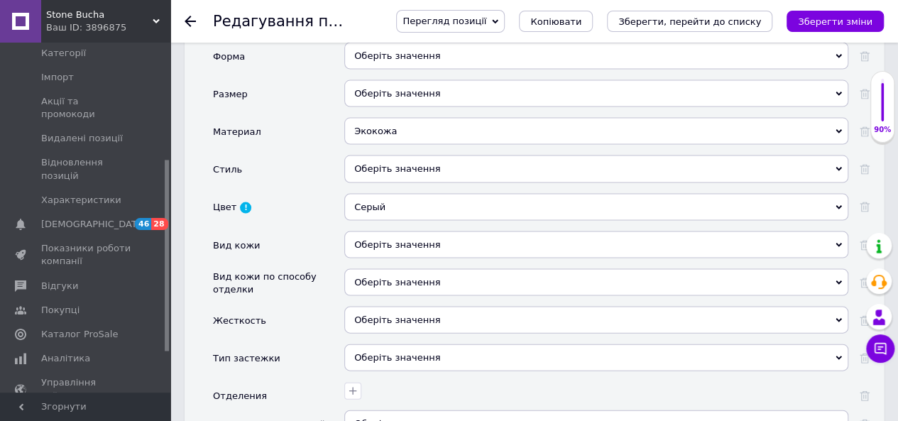
click at [406, 163] on div "Оберіть значення" at bounding box center [596, 169] width 504 height 27
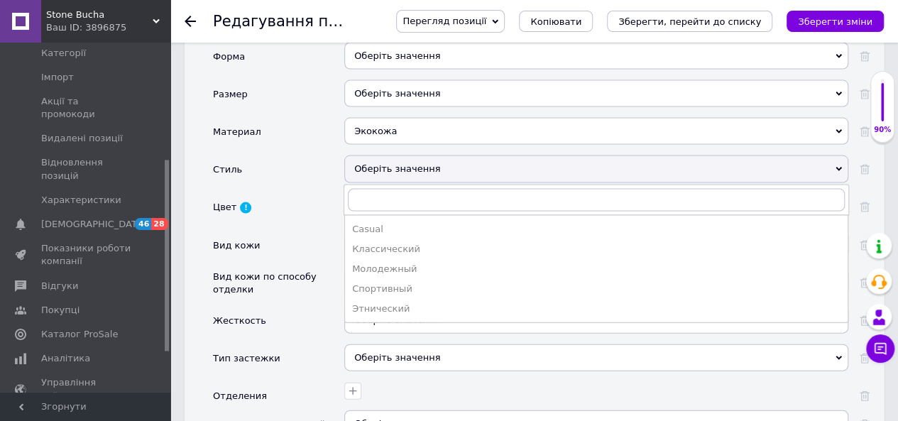
click at [409, 165] on div "Оберіть значення" at bounding box center [596, 169] width 504 height 27
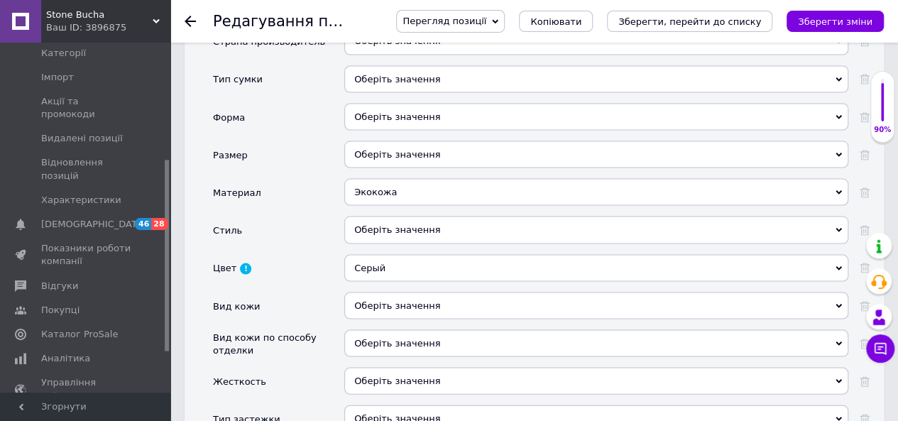
scroll to position [1157, 0]
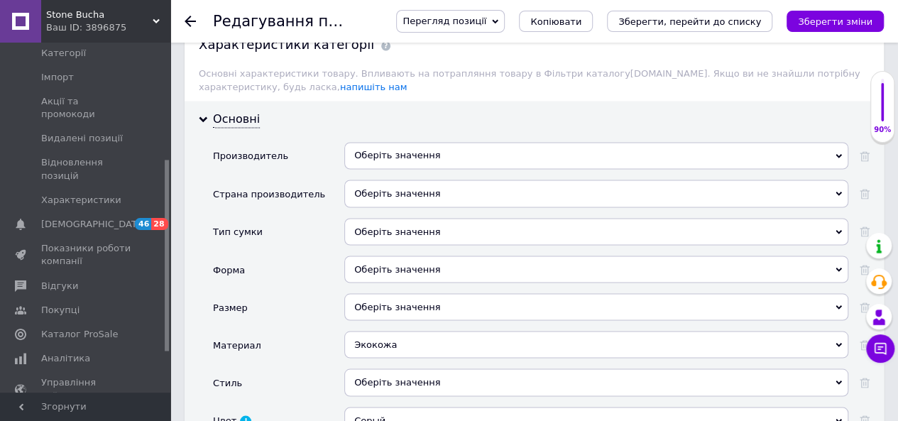
click at [388, 296] on div "Оберіть значення" at bounding box center [596, 306] width 504 height 27
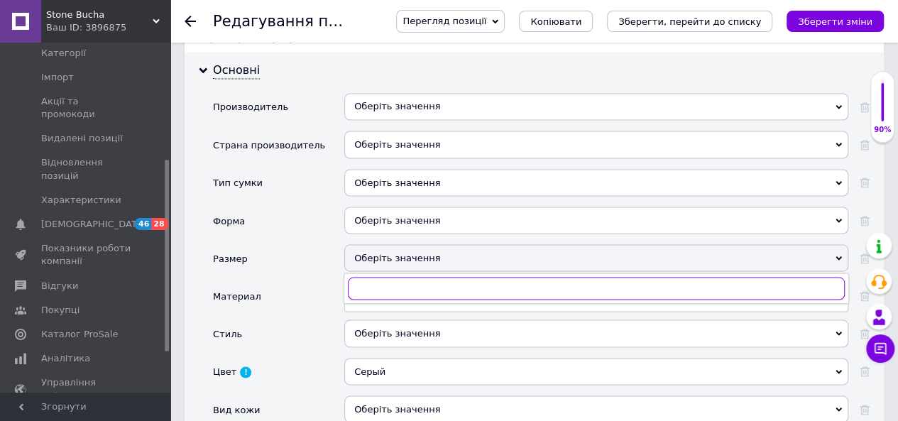
scroll to position [1228, 0]
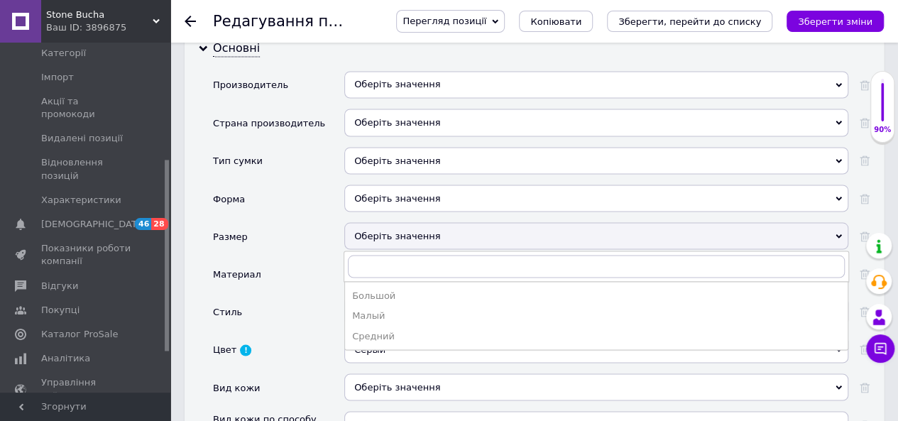
click at [407, 229] on div "Оберіть значення" at bounding box center [596, 235] width 504 height 27
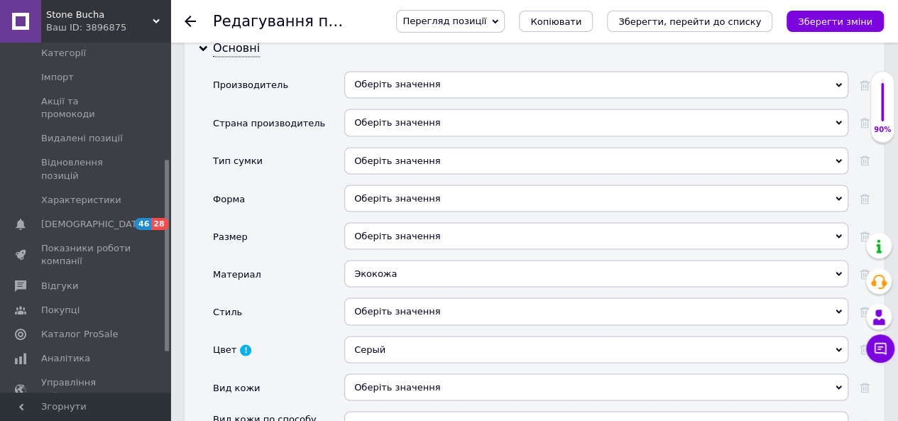
click at [405, 187] on div "Оберіть значення" at bounding box center [596, 198] width 504 height 27
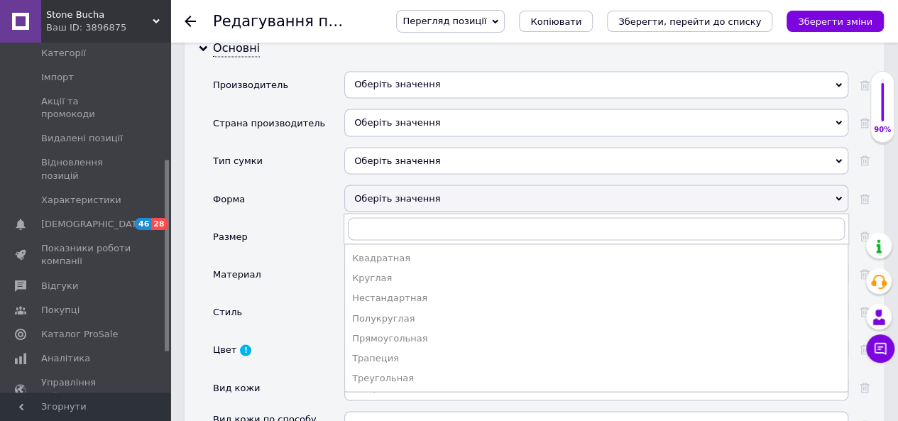
click at [405, 187] on div "Оберіть значення" at bounding box center [596, 198] width 504 height 27
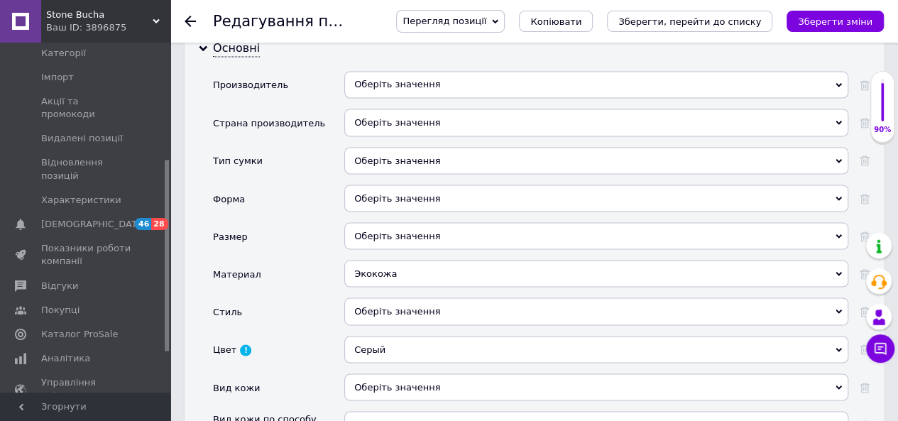
click at [405, 156] on div "Оберіть значення" at bounding box center [596, 160] width 504 height 27
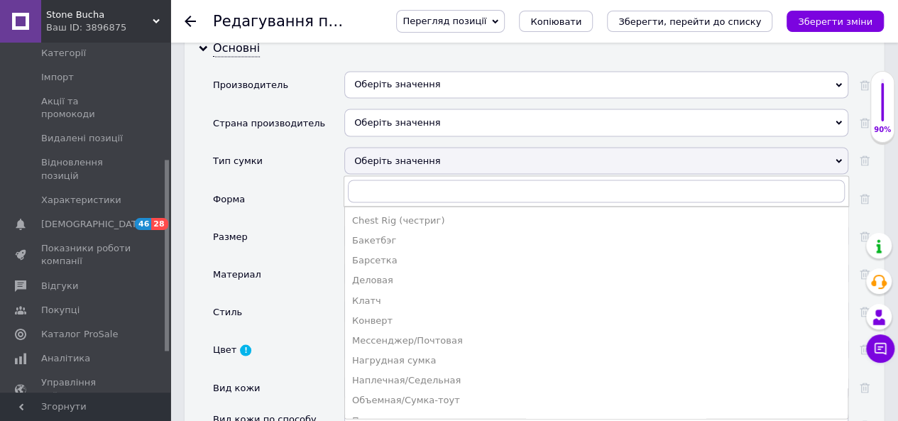
click at [389, 254] on div "Барсетка" at bounding box center [596, 260] width 489 height 13
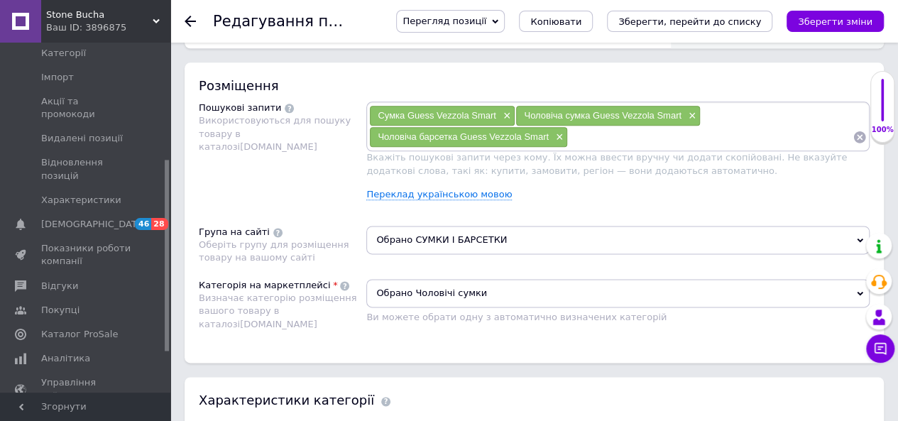
scroll to position [518, 0]
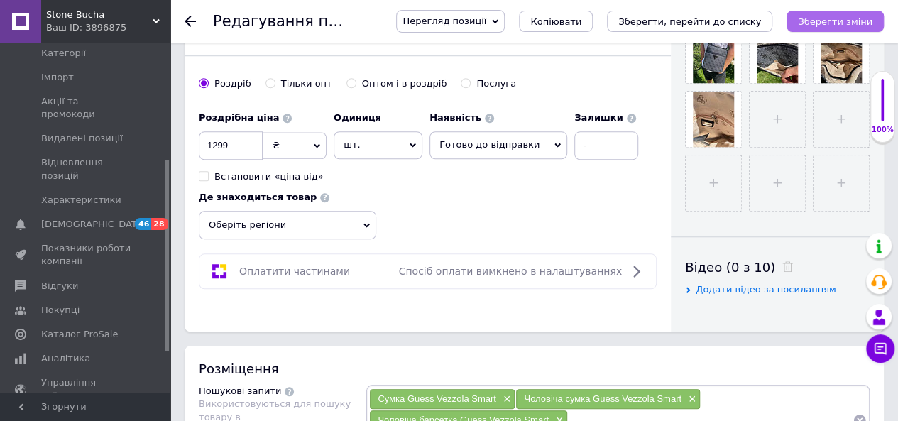
click at [810, 16] on icon "Зберегти зміни" at bounding box center [835, 21] width 75 height 11
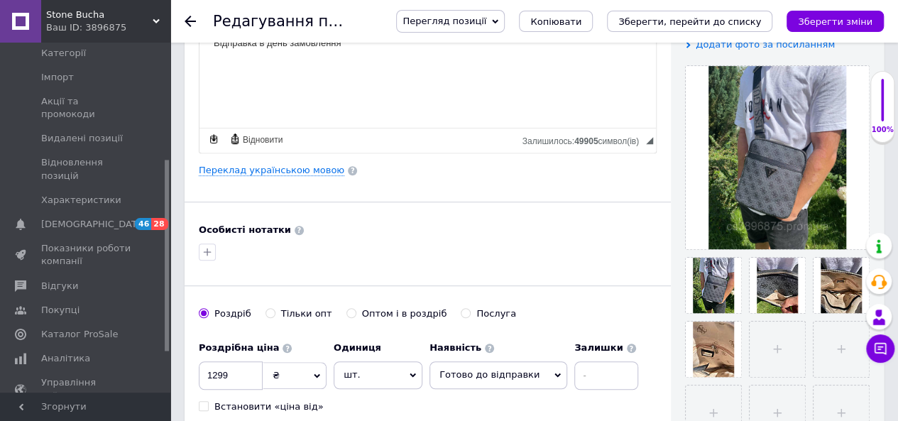
scroll to position [259, 0]
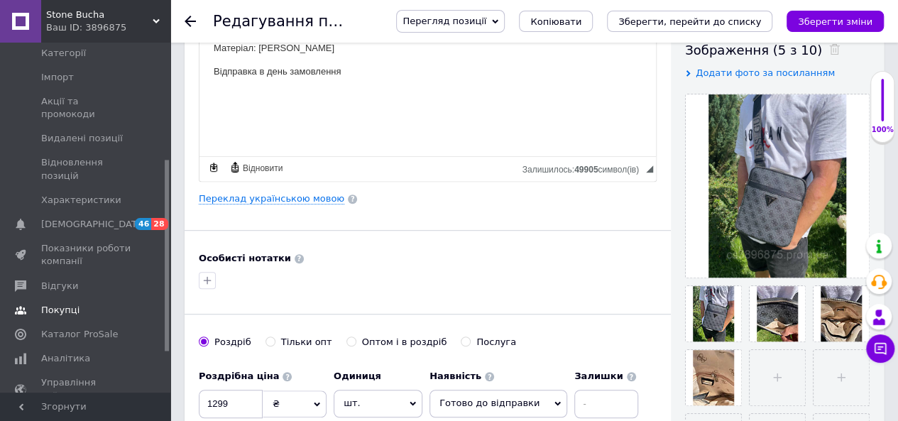
click at [97, 218] on span "[DEMOGRAPHIC_DATA]" at bounding box center [86, 224] width 90 height 13
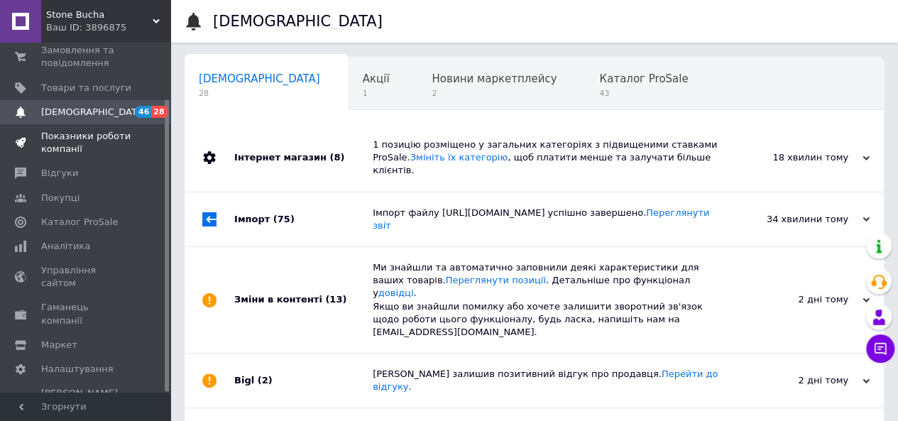
scroll to position [0, 4]
click at [120, 154] on span "Показники роботи компанії" at bounding box center [86, 143] width 90 height 26
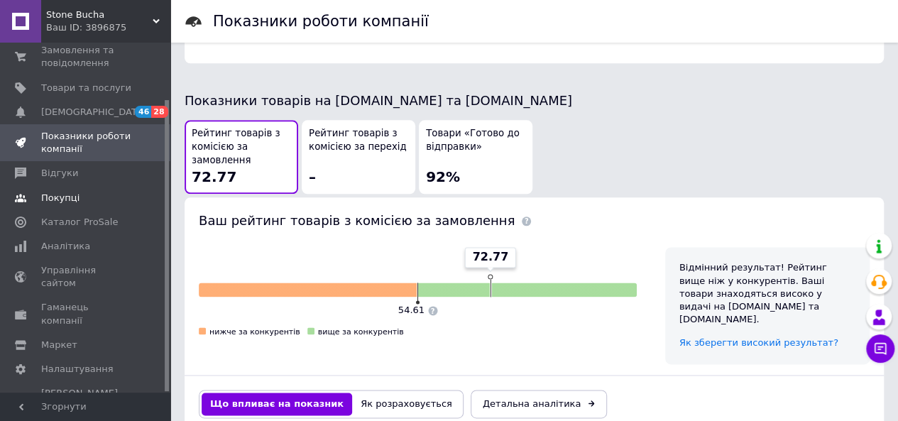
scroll to position [852, 0]
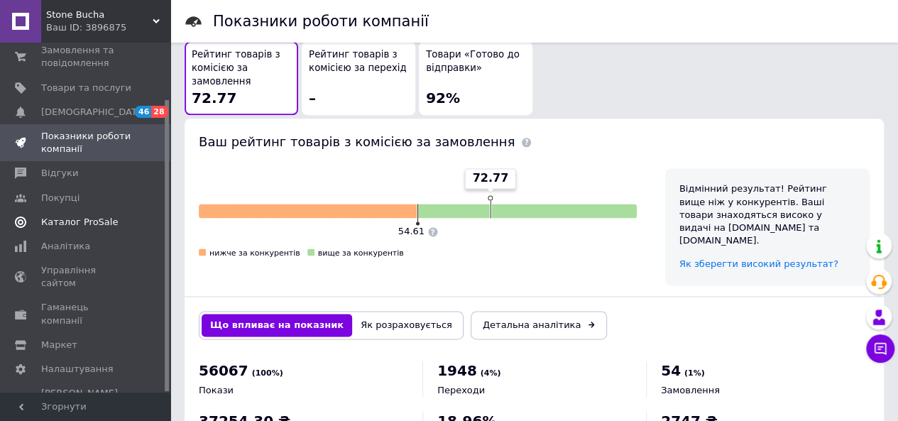
click at [72, 219] on span "Каталог ProSale" at bounding box center [79, 222] width 77 height 13
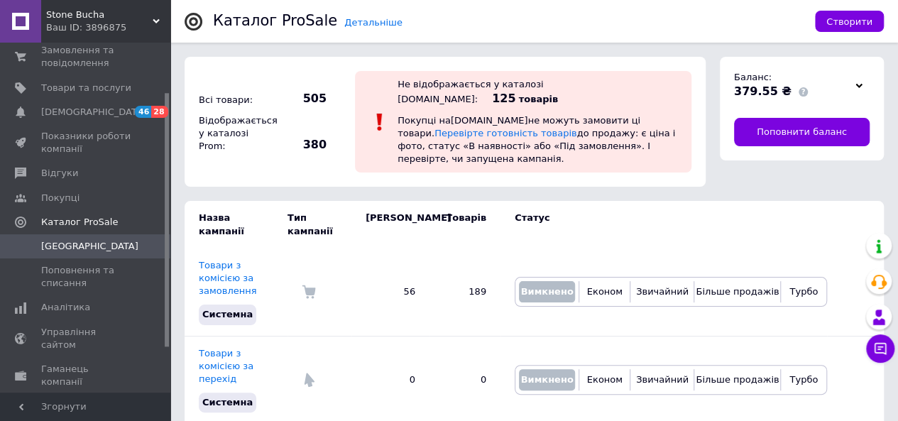
click at [862, 87] on div at bounding box center [859, 85] width 21 height 20
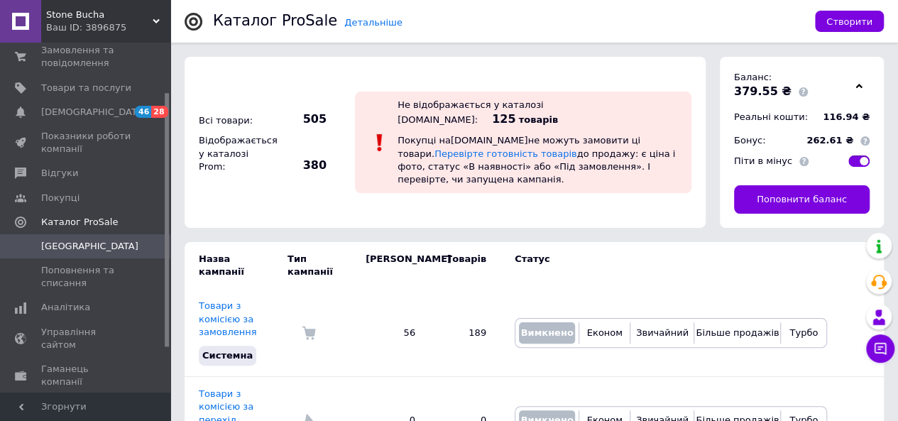
click at [859, 87] on use at bounding box center [859, 86] width 7 height 4
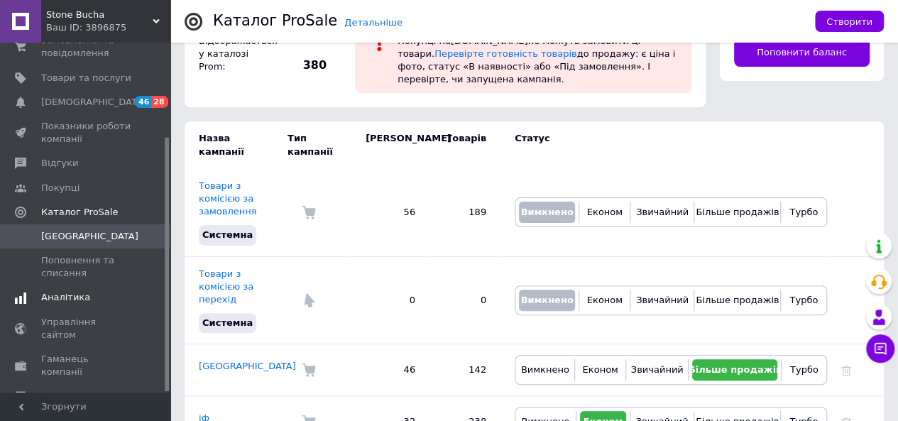
scroll to position [129, 0]
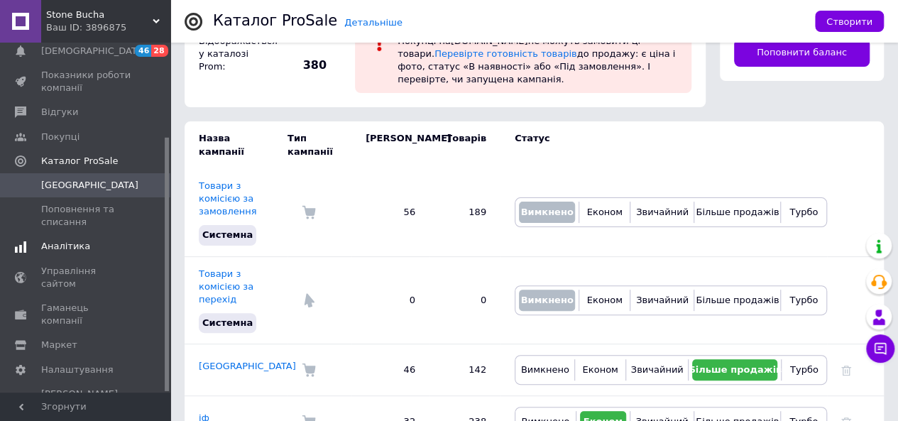
click at [80, 246] on span "Аналітика" at bounding box center [65, 246] width 49 height 13
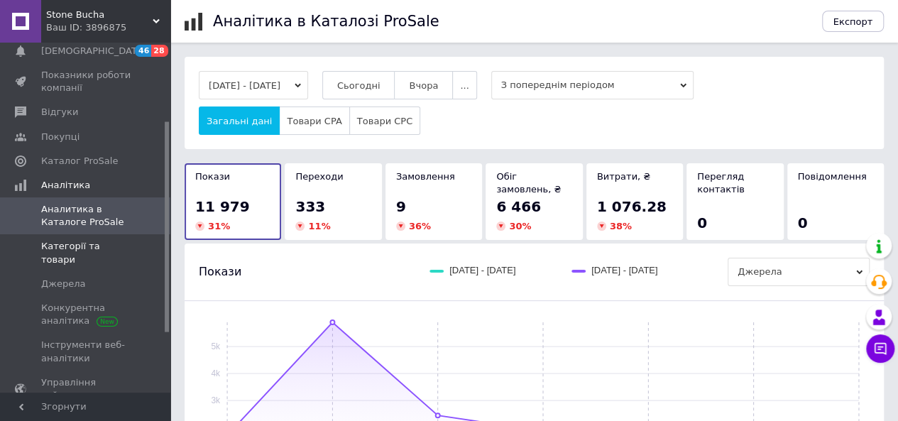
click at [98, 252] on span "Категорії та товари" at bounding box center [86, 253] width 90 height 26
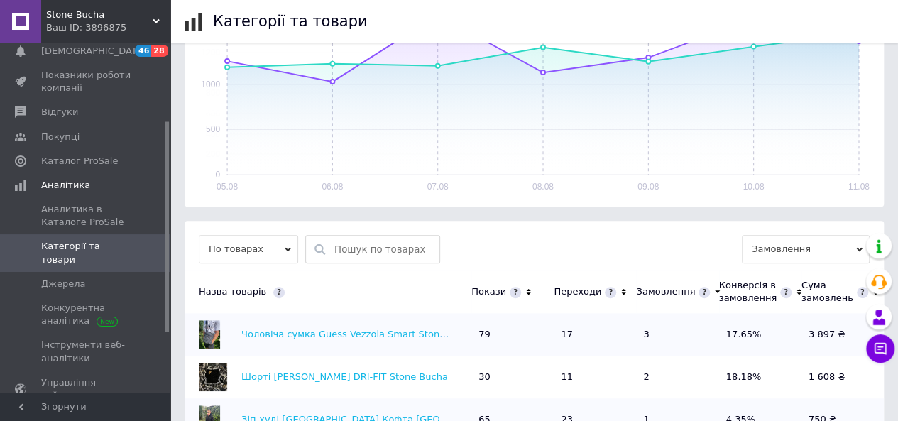
scroll to position [355, 0]
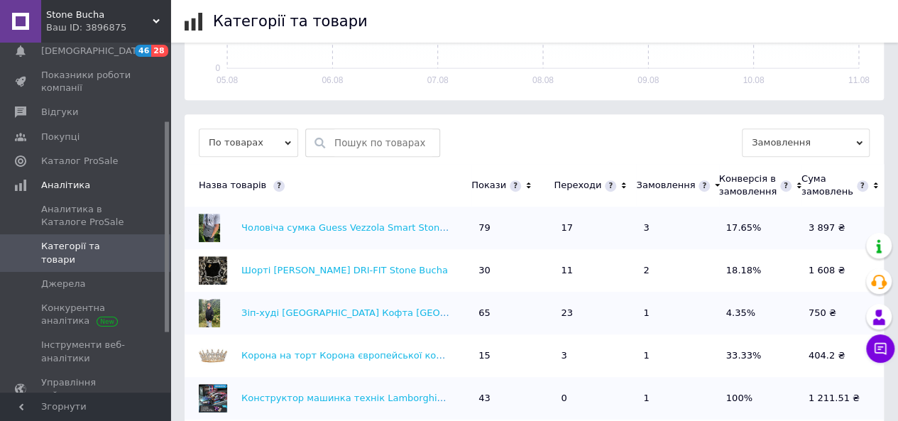
click at [621, 188] on icon at bounding box center [623, 186] width 9 height 12
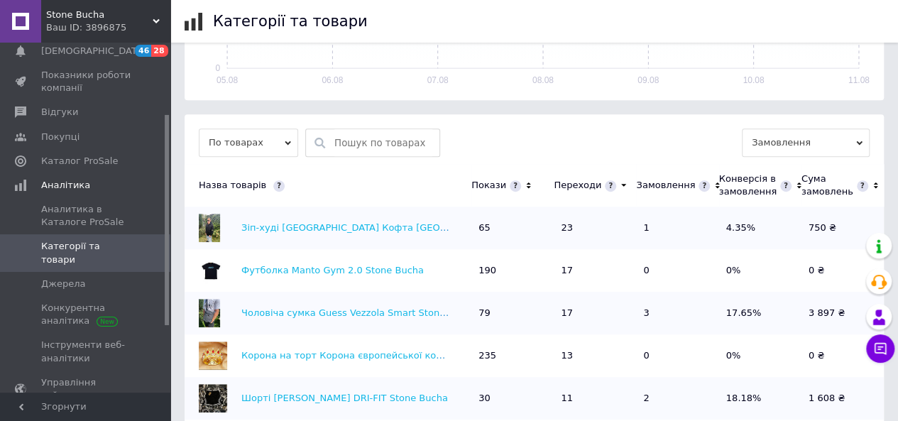
scroll to position [0, 0]
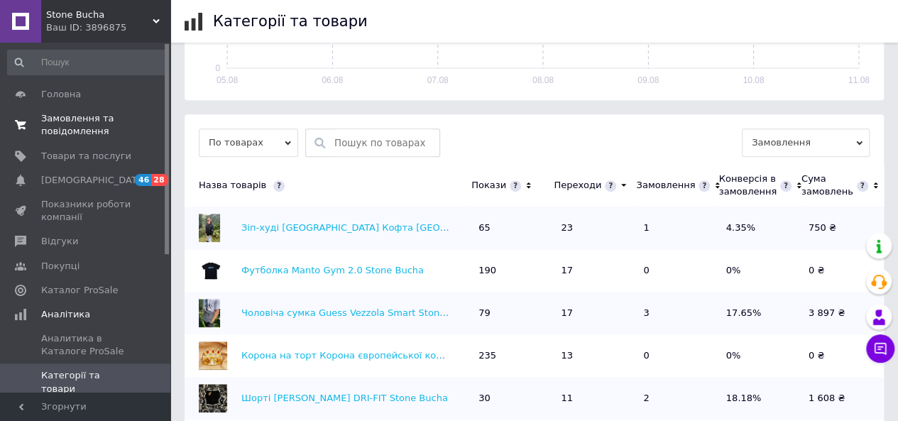
click at [64, 107] on link "Замовлення та повідомлення 0 0" at bounding box center [87, 125] width 175 height 37
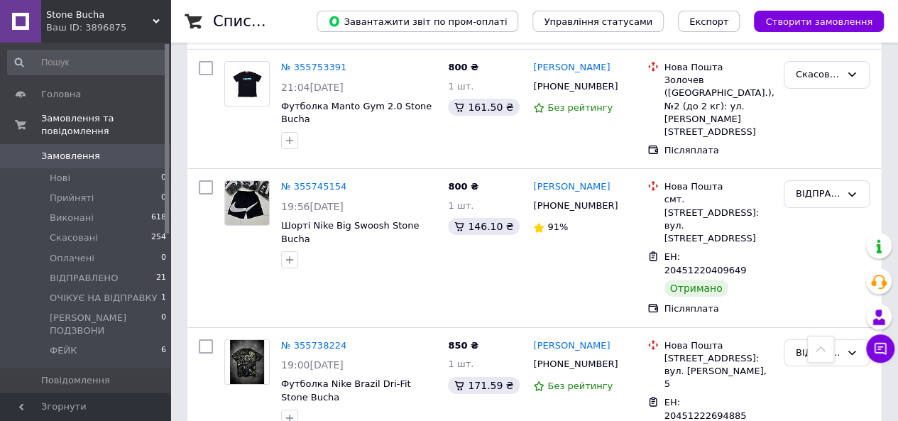
scroll to position [2456, 0]
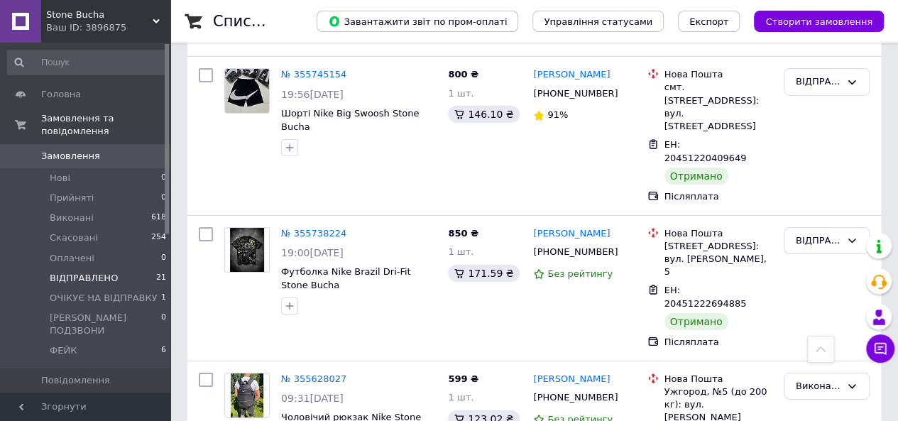
click at [112, 273] on li "ВІДПРАВЛЕНО 21" at bounding box center [87, 278] width 175 height 20
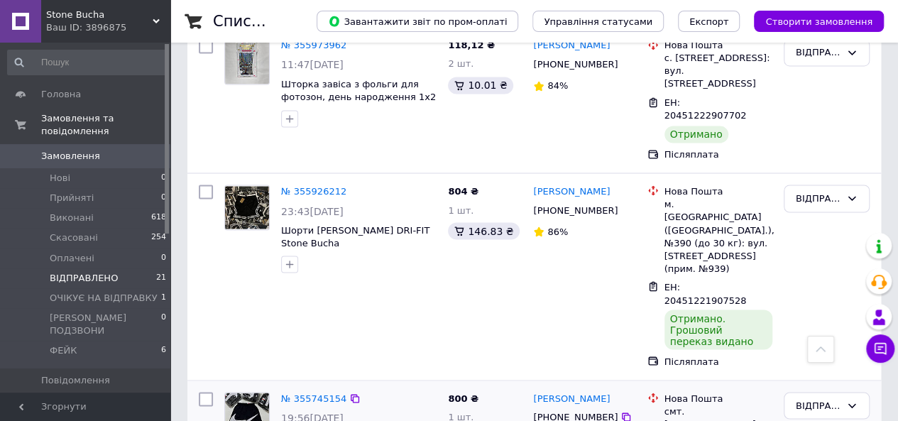
scroll to position [1207, 0]
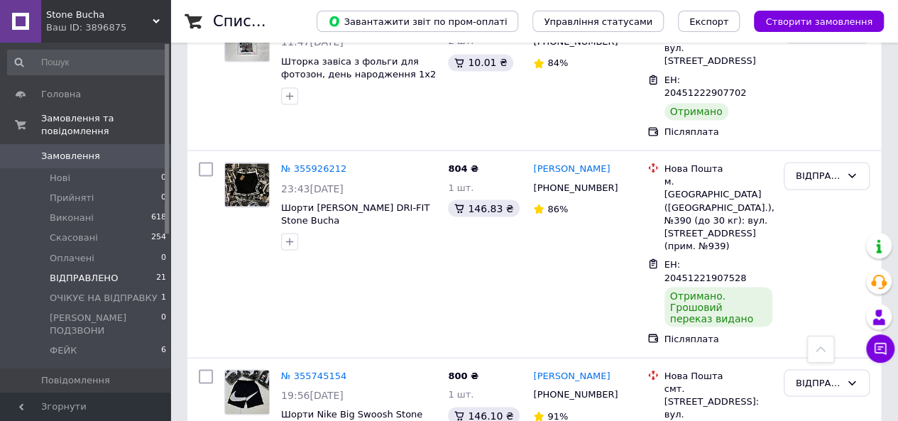
click at [92, 144] on link "Замовлення 0" at bounding box center [87, 156] width 175 height 24
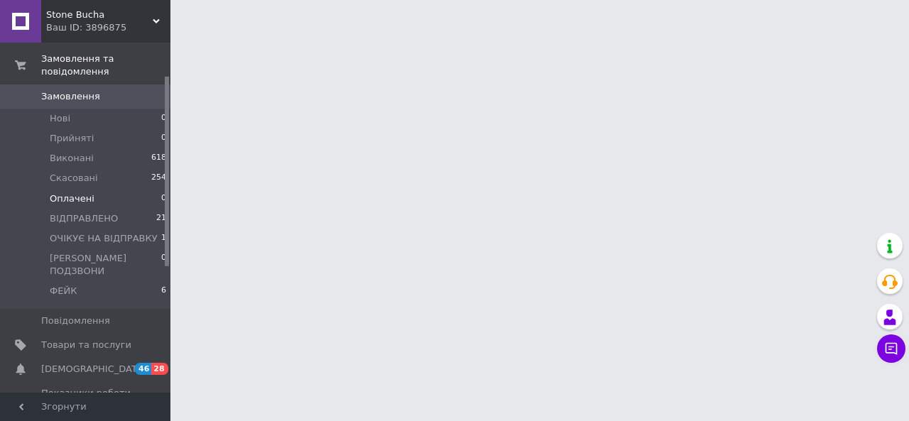
scroll to position [213, 0]
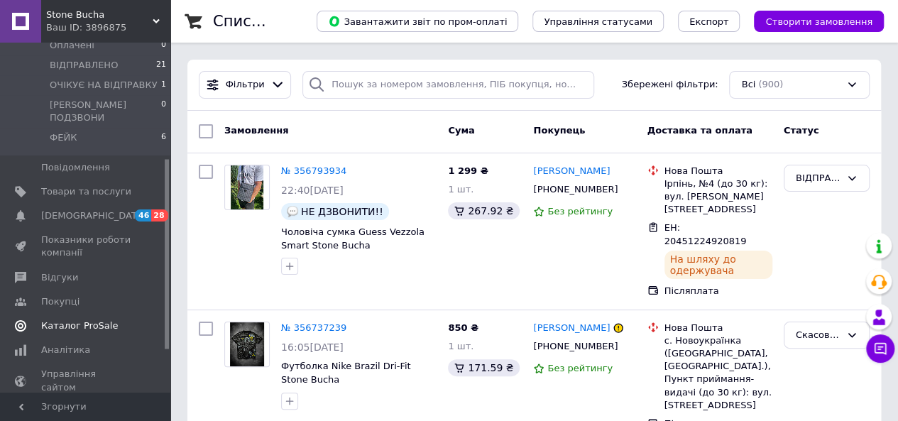
click at [104, 234] on span "Показники роботи компанії" at bounding box center [86, 247] width 90 height 26
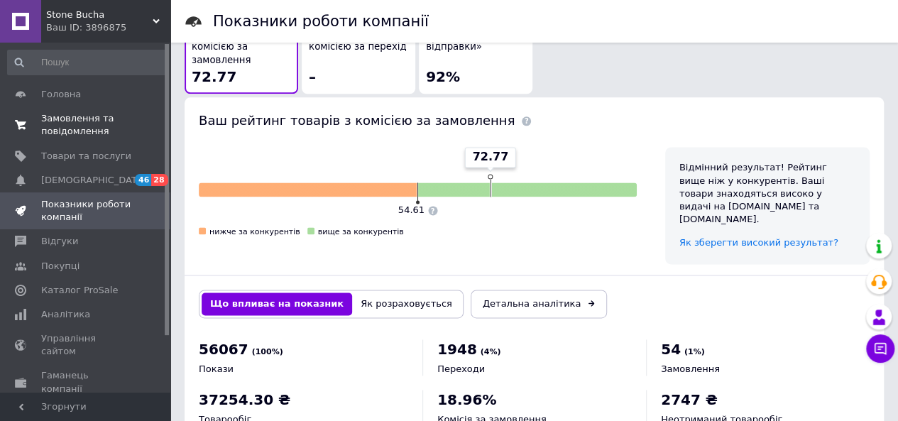
click at [120, 140] on link "Замовлення та повідомлення 0 0" at bounding box center [87, 125] width 175 height 37
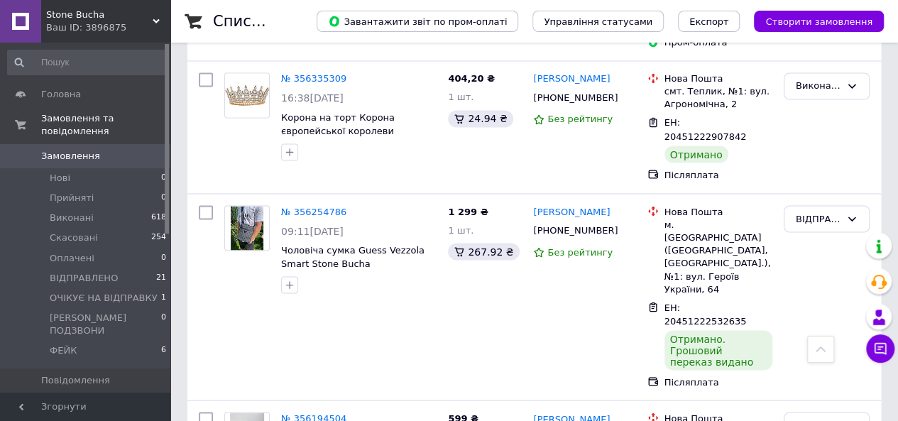
scroll to position [1207, 0]
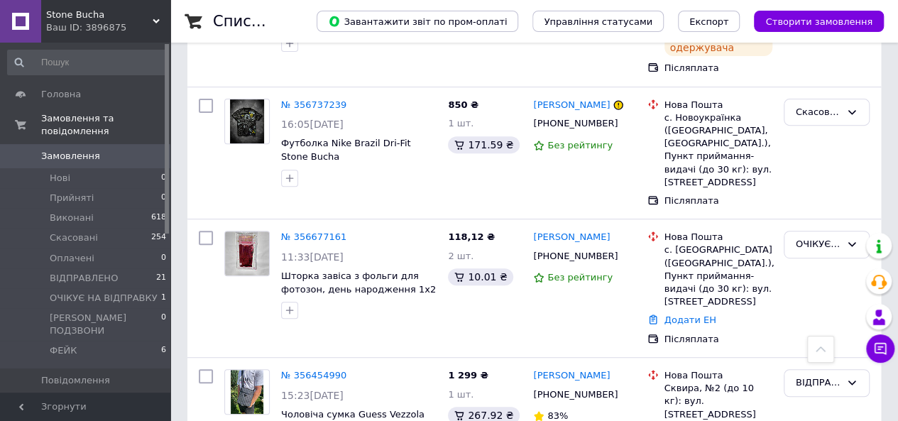
scroll to position [71, 0]
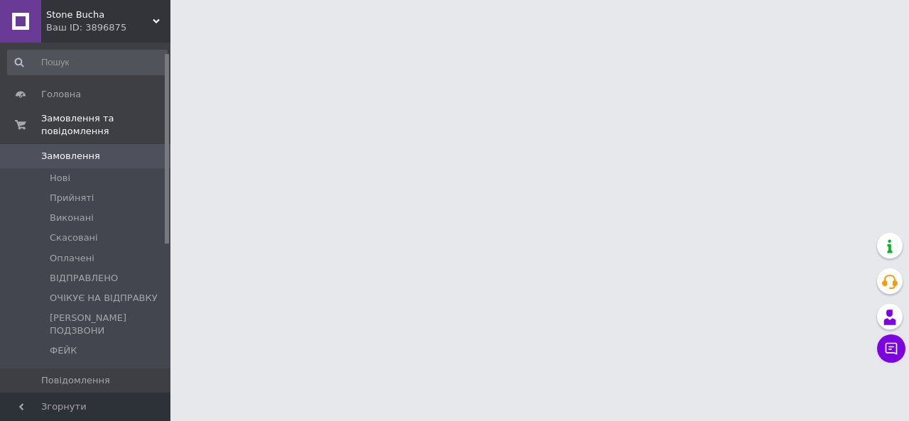
scroll to position [213, 0]
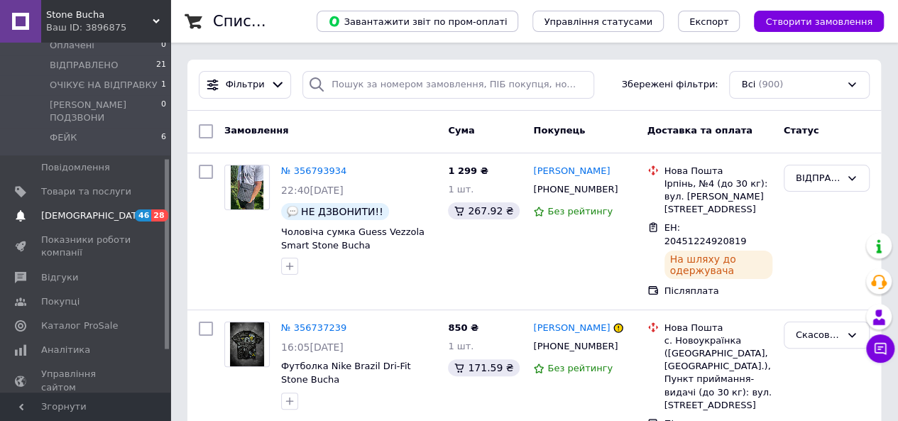
click at [88, 209] on span "[DEMOGRAPHIC_DATA]" at bounding box center [93, 215] width 105 height 13
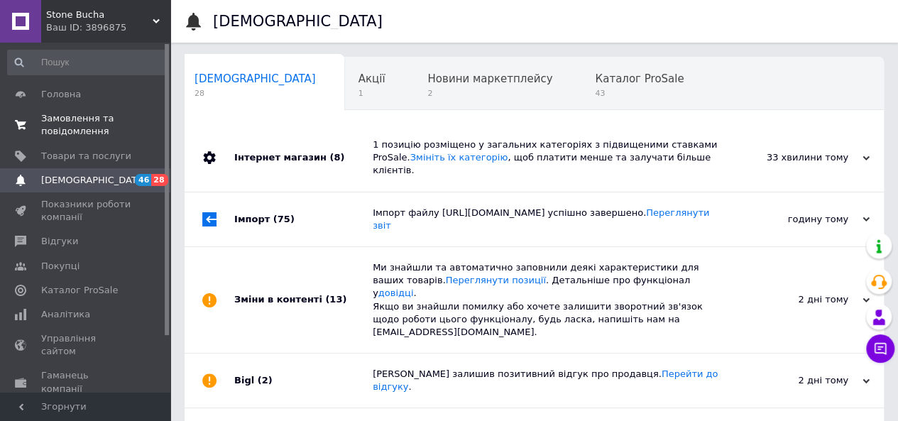
click at [112, 119] on span "Замовлення та повідомлення" at bounding box center [86, 125] width 90 height 26
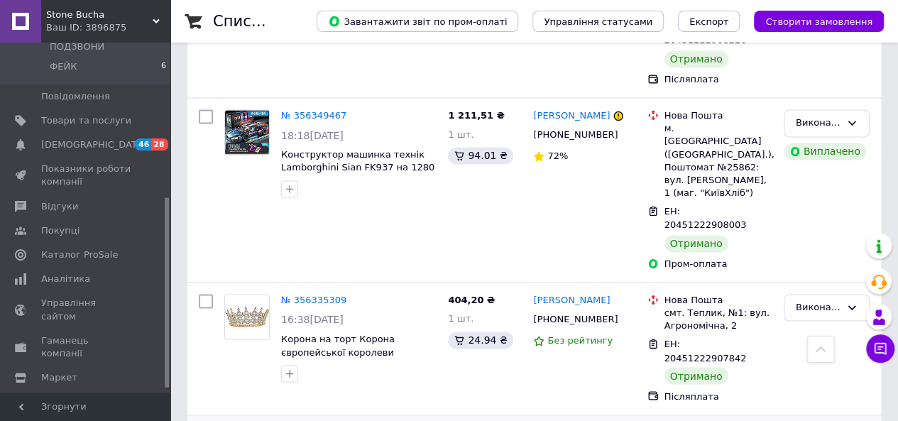
scroll to position [1065, 0]
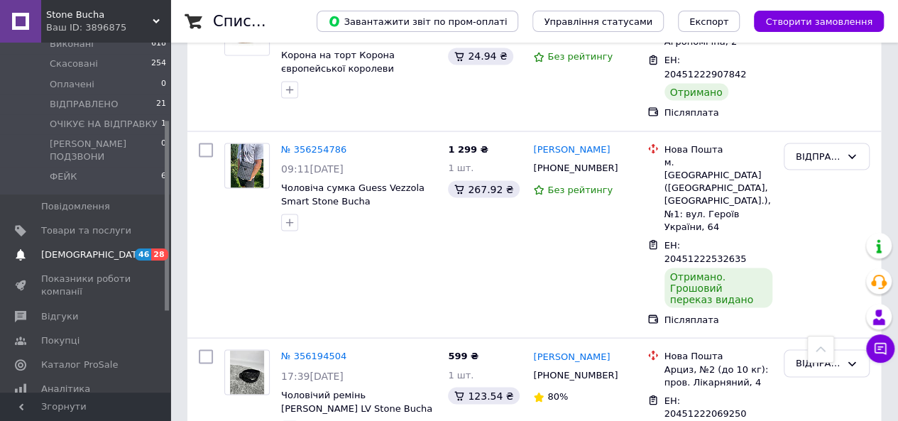
scroll to position [142, 0]
